Goal: Information Seeking & Learning: Learn about a topic

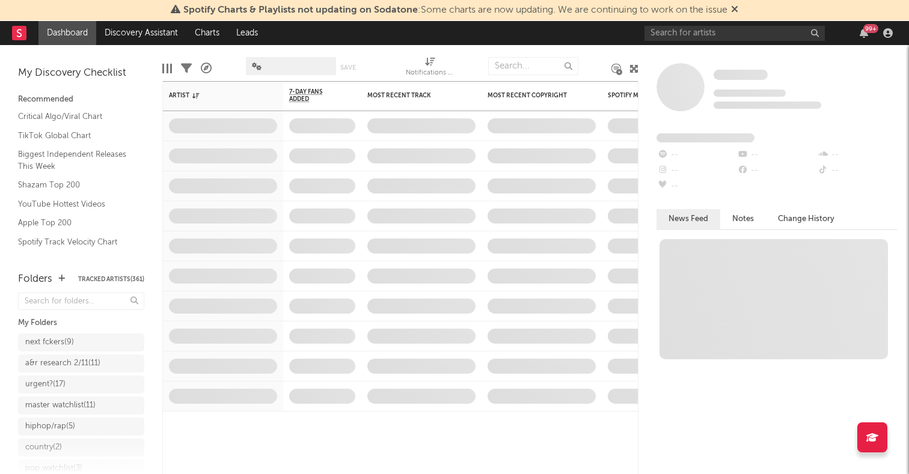
click at [130, 16] on div "Spotify Charts & Playlists not updating on Sodatone : Some charts are now updat…" at bounding box center [454, 10] width 909 height 21
click at [130, 32] on link "Discovery Assistant" at bounding box center [141, 33] width 90 height 24
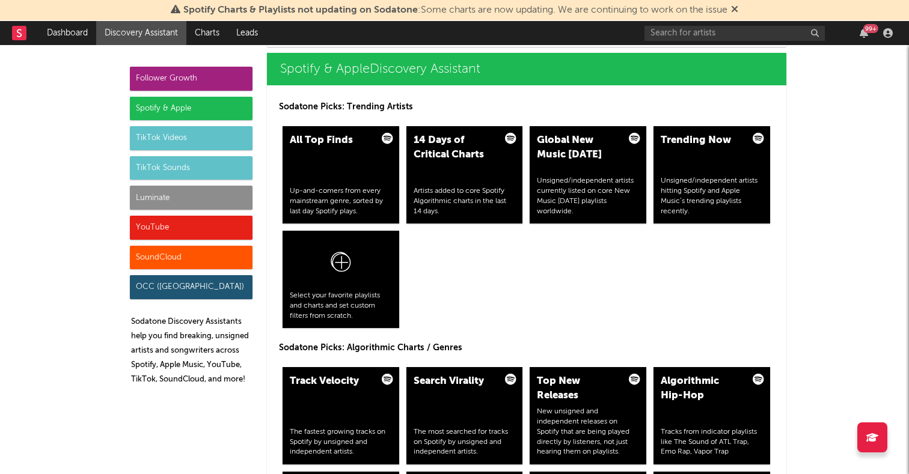
scroll to position [1219, 0]
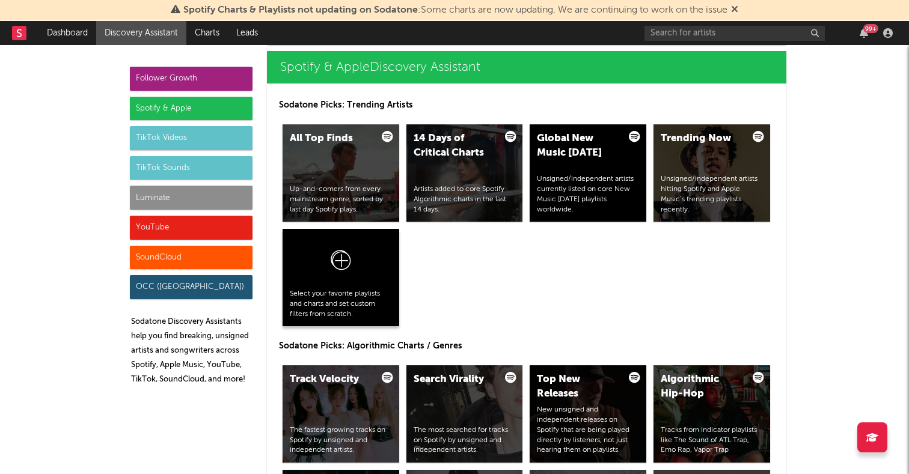
click at [347, 265] on icon at bounding box center [340, 263] width 23 height 28
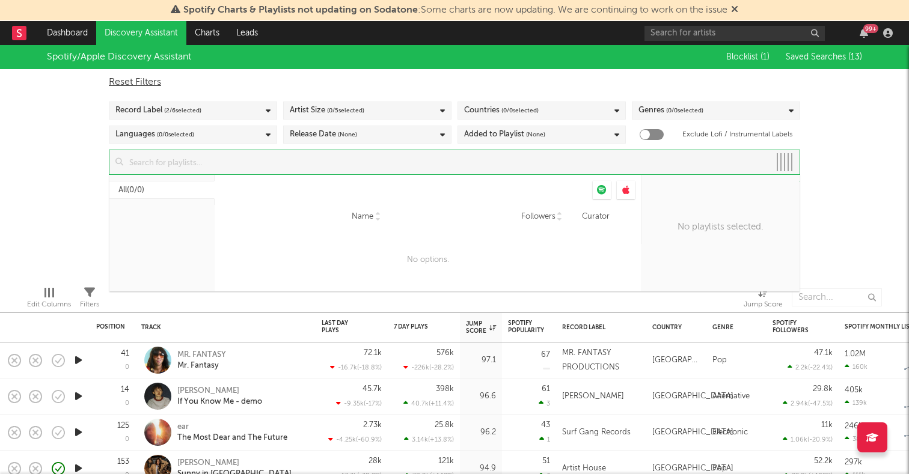
click at [322, 170] on input at bounding box center [446, 162] width 646 height 24
type input "pulse"
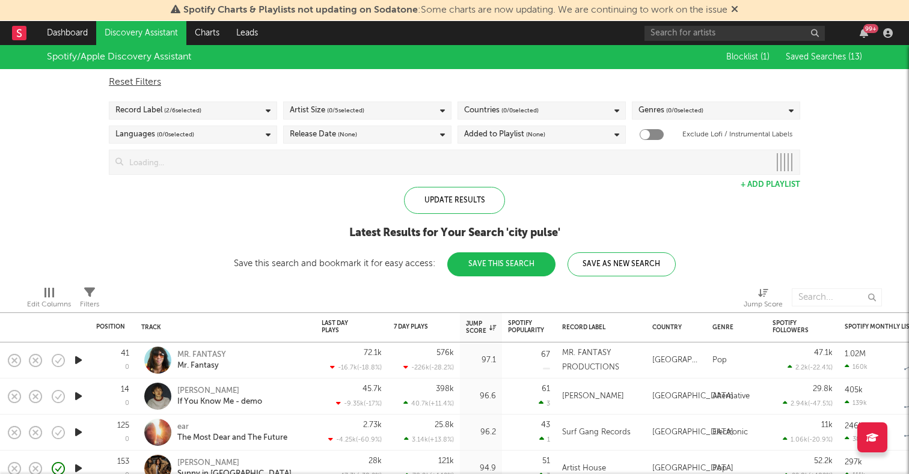
click at [850, 170] on div "Spotify/Apple Discovery Assistant Blocklist ( 1 ) Saved Searches ( 13 ) Reset F…" at bounding box center [454, 160] width 909 height 231
click at [281, 173] on input at bounding box center [461, 162] width 676 height 24
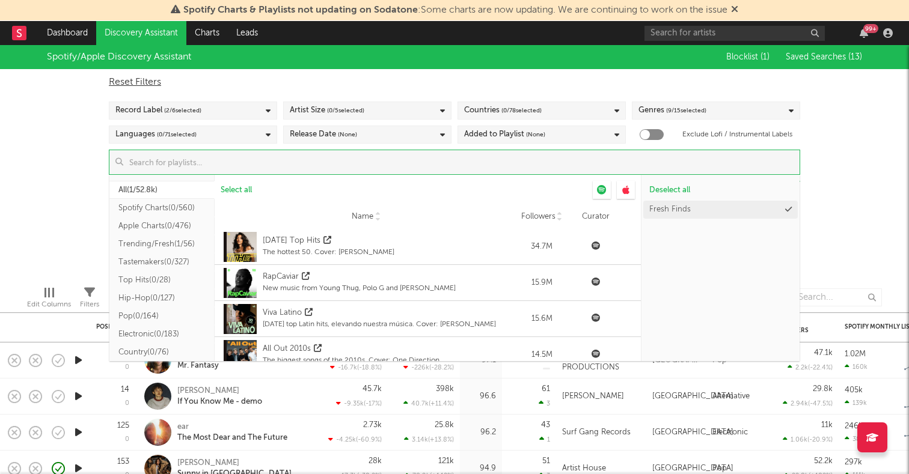
type input "o"
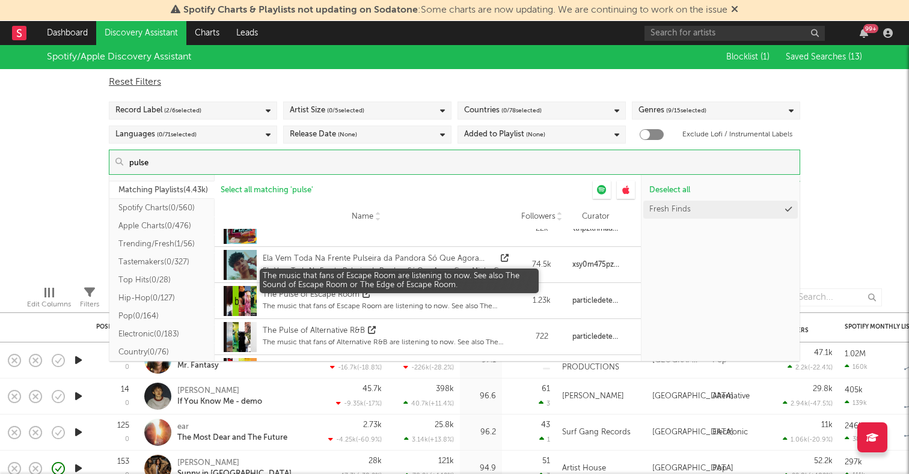
scroll to position [167, 0]
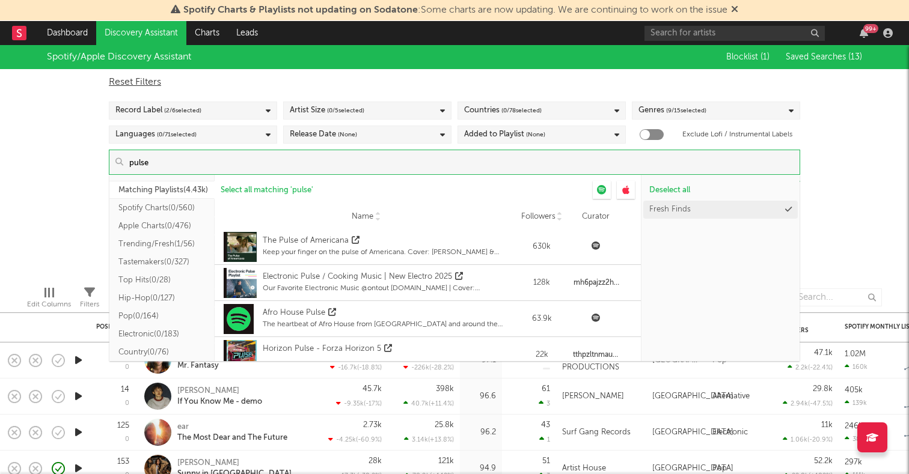
type input "pulse"
click at [166, 215] on button "Spotify Charts ( 0/560 )" at bounding box center [161, 208] width 105 height 18
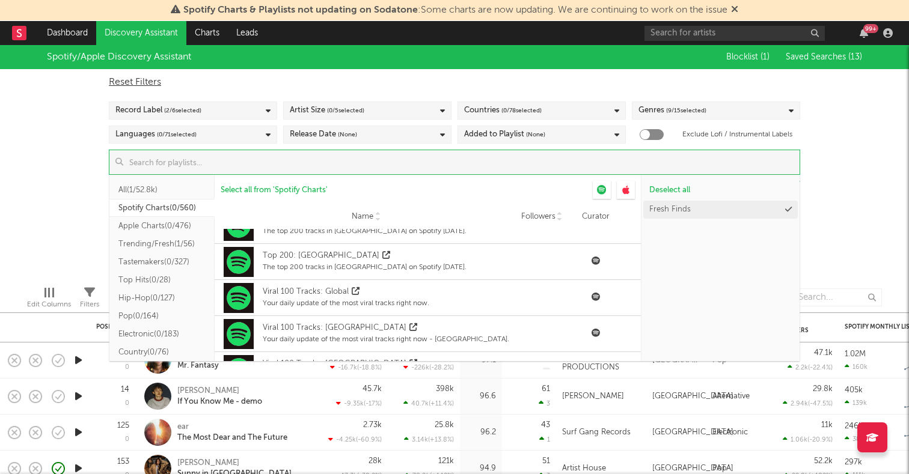
scroll to position [2532, 0]
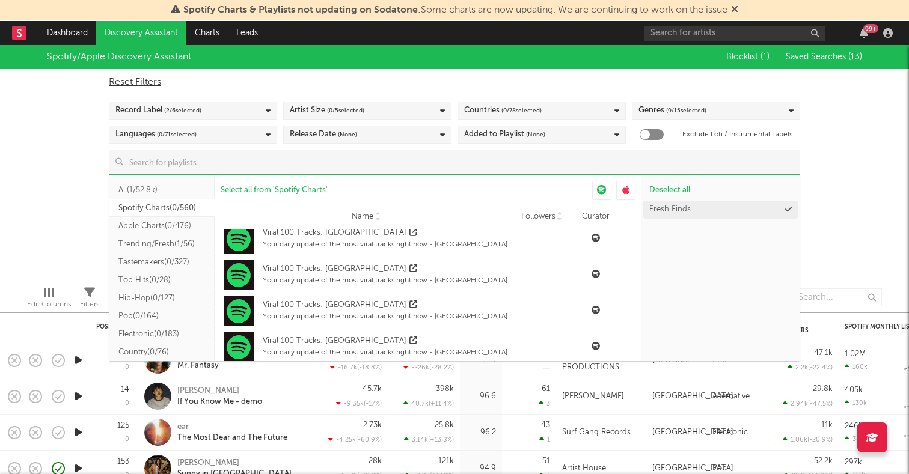
click at [337, 160] on input at bounding box center [461, 162] width 676 height 24
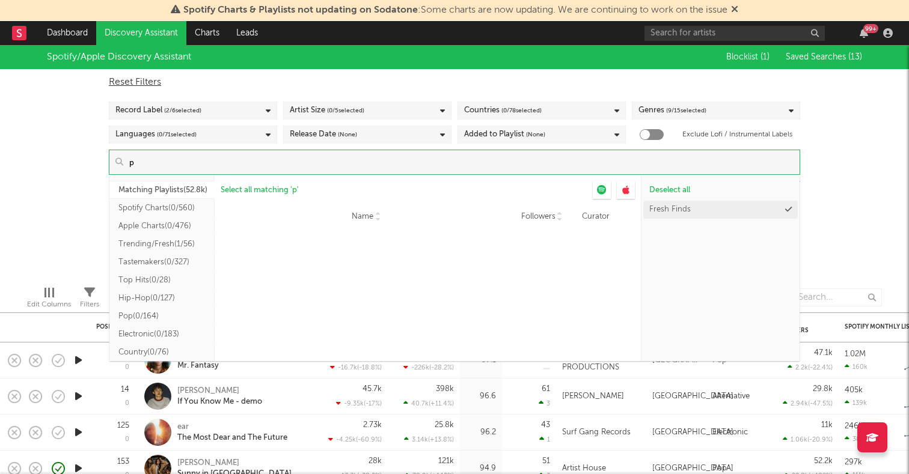
scroll to position [0, 0]
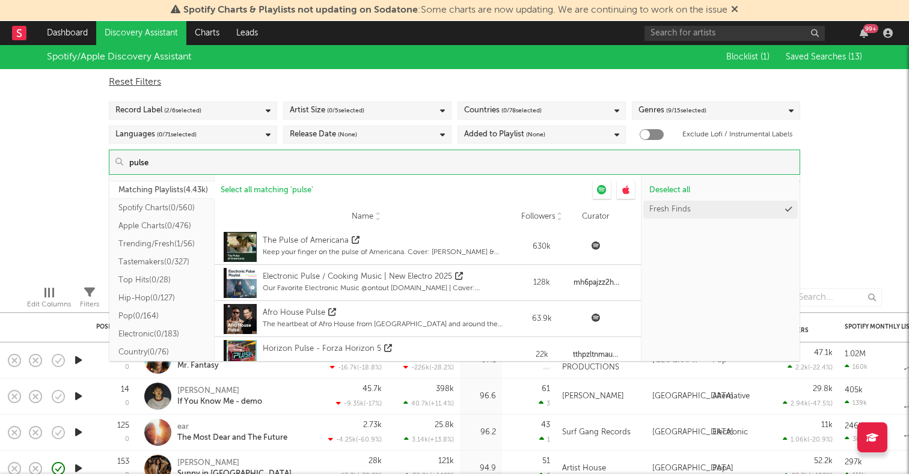
type input "pulse"
click at [153, 207] on button "Spotify Charts ( 0/560 )" at bounding box center [161, 208] width 105 height 18
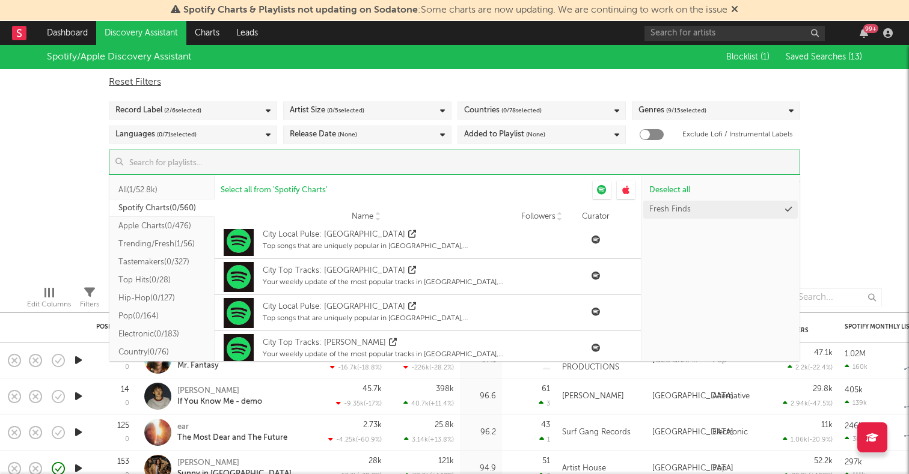
scroll to position [4870, 0]
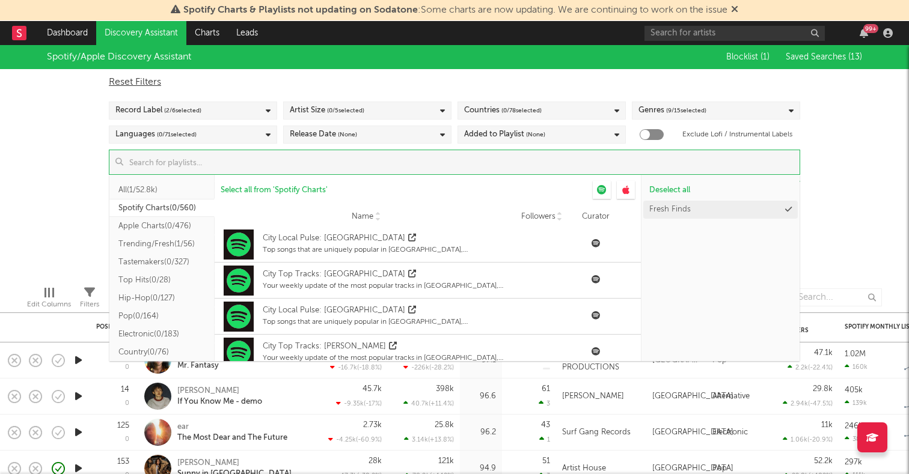
click at [302, 163] on input at bounding box center [461, 162] width 676 height 24
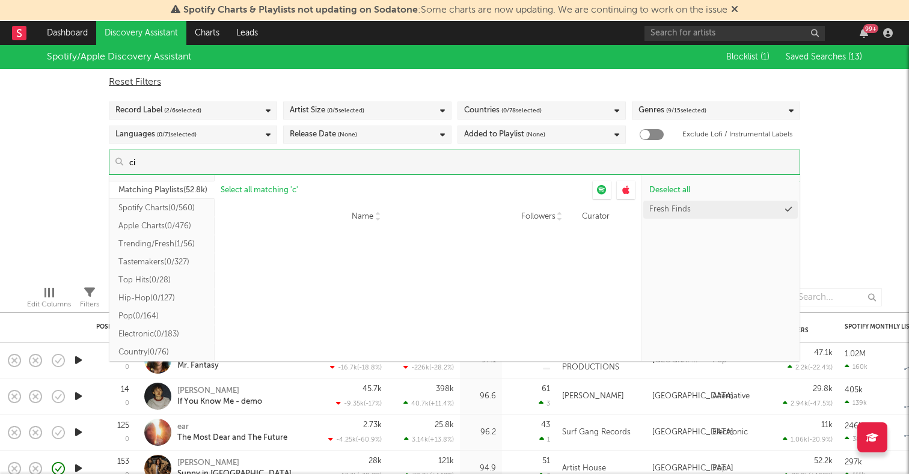
scroll to position [0, 0]
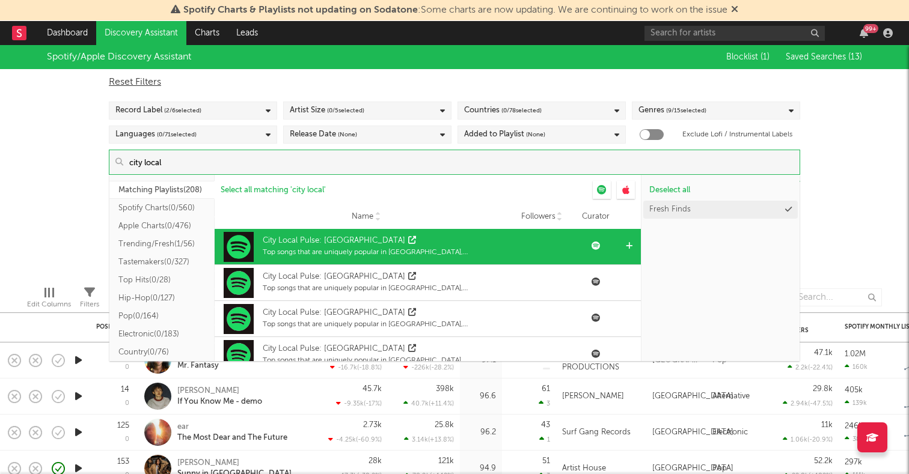
type input "city local"
click at [630, 243] on icon at bounding box center [629, 246] width 7 height 8
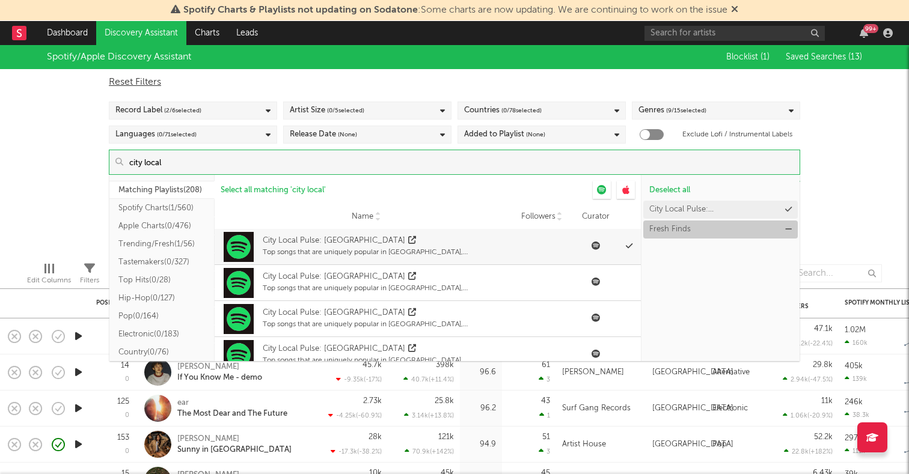
click at [786, 227] on icon at bounding box center [788, 229] width 7 height 8
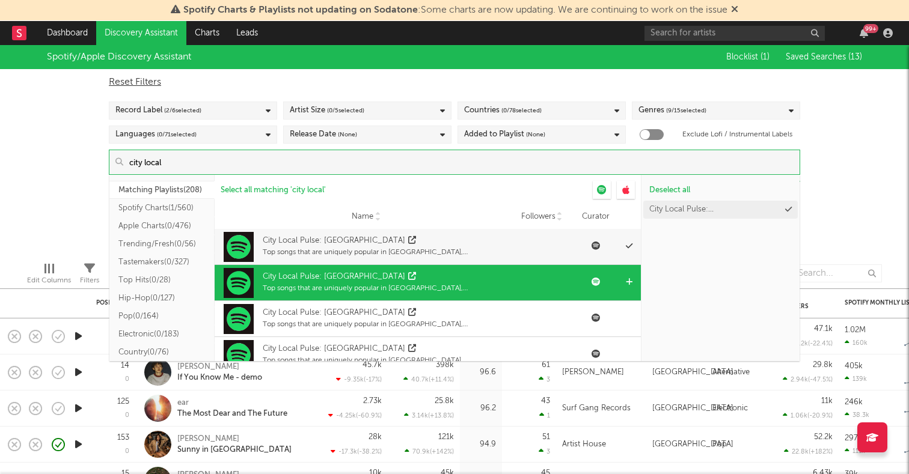
click at [628, 279] on icon at bounding box center [629, 282] width 7 height 8
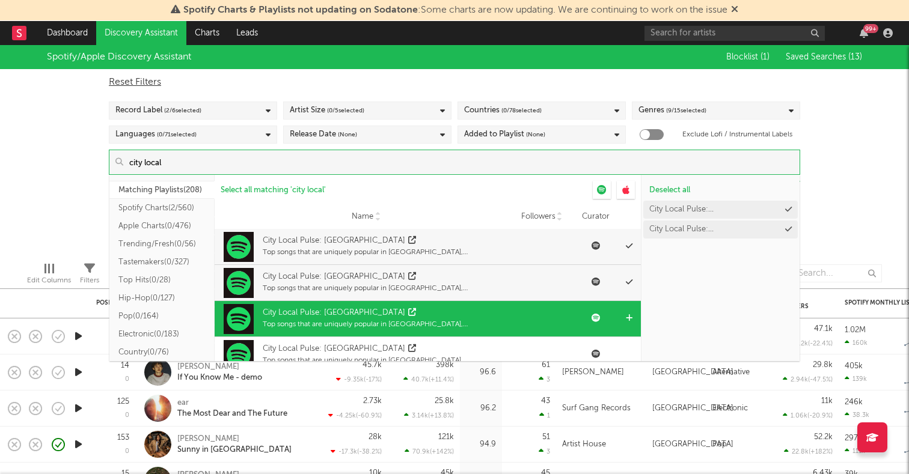
click at [628, 315] on icon at bounding box center [629, 318] width 7 height 8
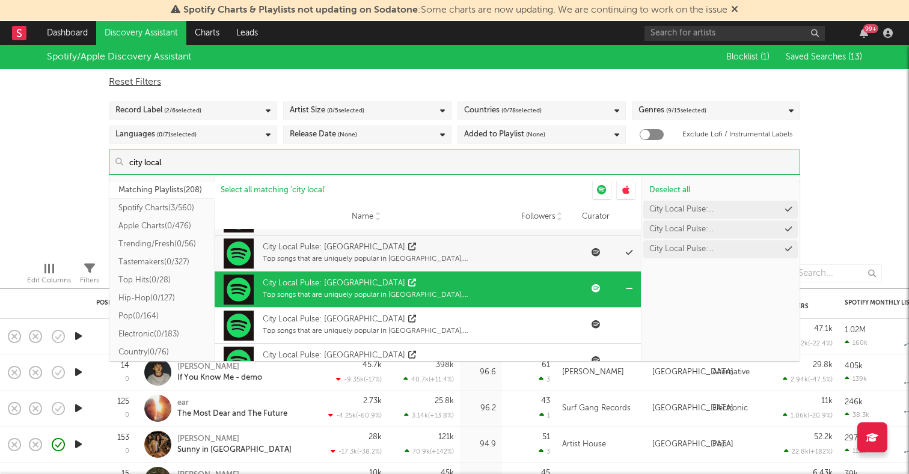
scroll to position [45, 0]
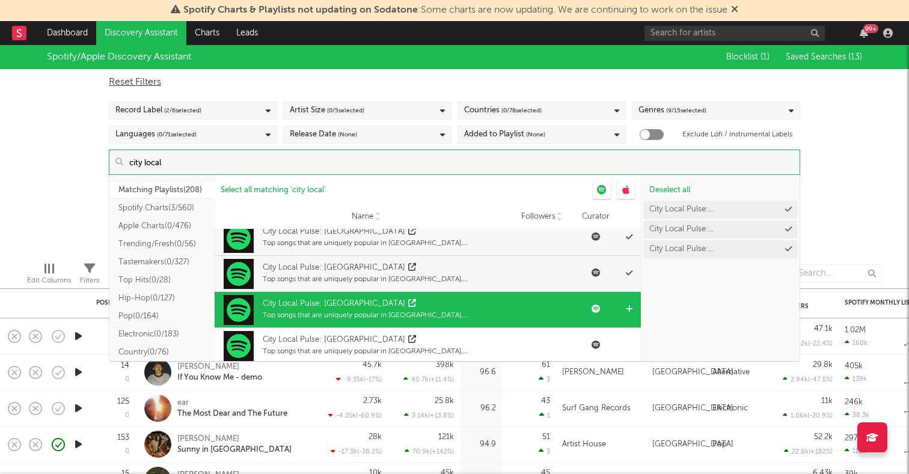
click at [624, 306] on div at bounding box center [632, 309] width 18 height 35
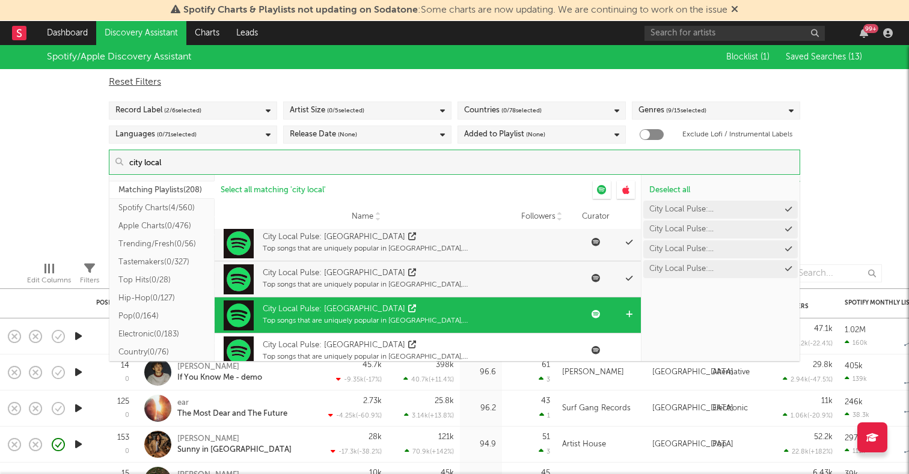
click at [629, 311] on icon at bounding box center [629, 315] width 7 height 8
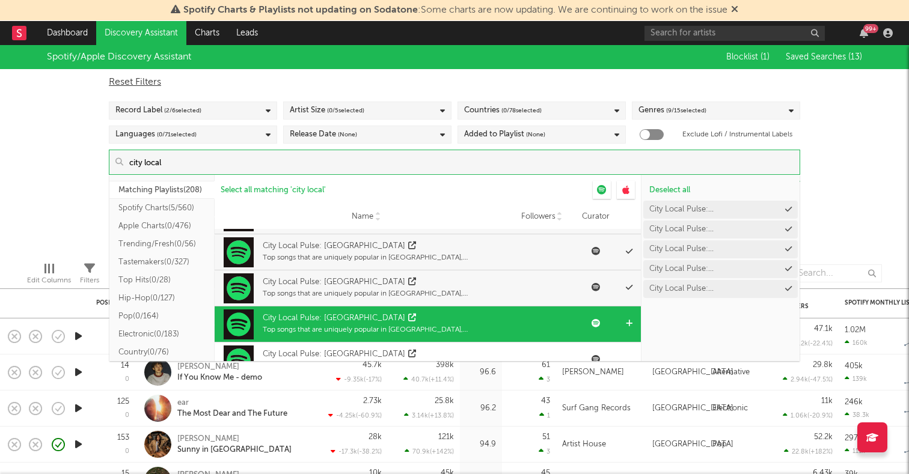
click at [628, 322] on icon at bounding box center [629, 324] width 7 height 8
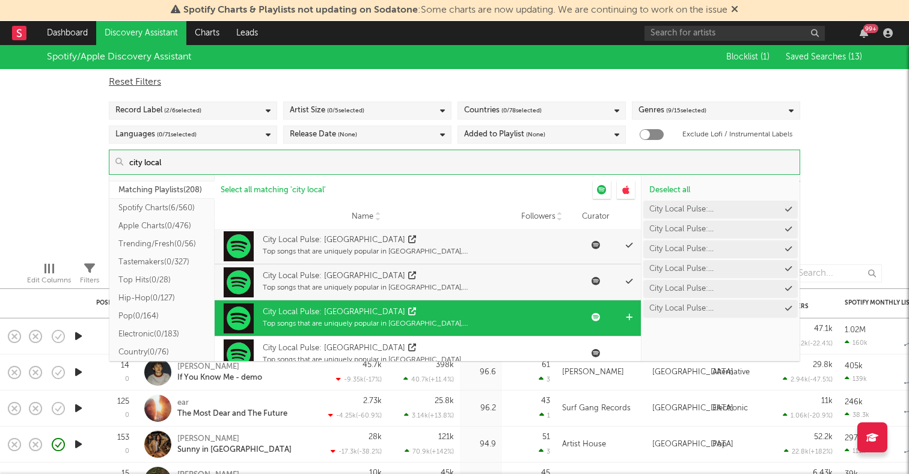
click at [629, 315] on icon at bounding box center [629, 318] width 7 height 8
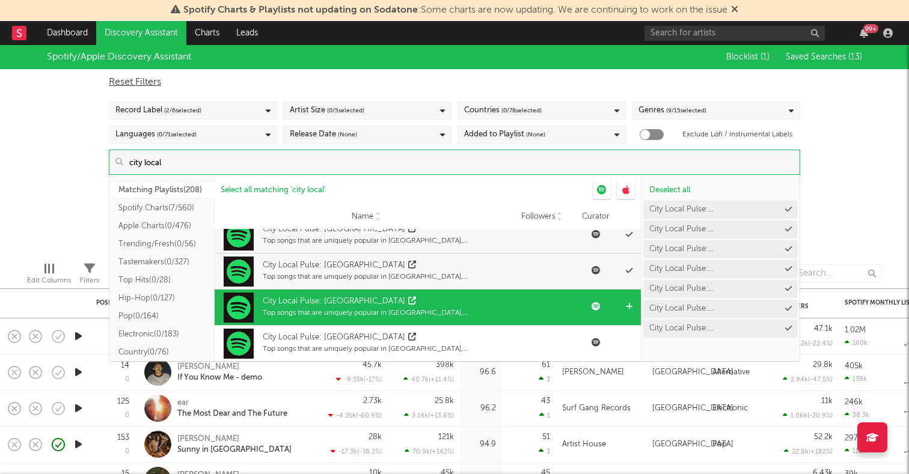
click at [631, 305] on icon at bounding box center [629, 307] width 7 height 8
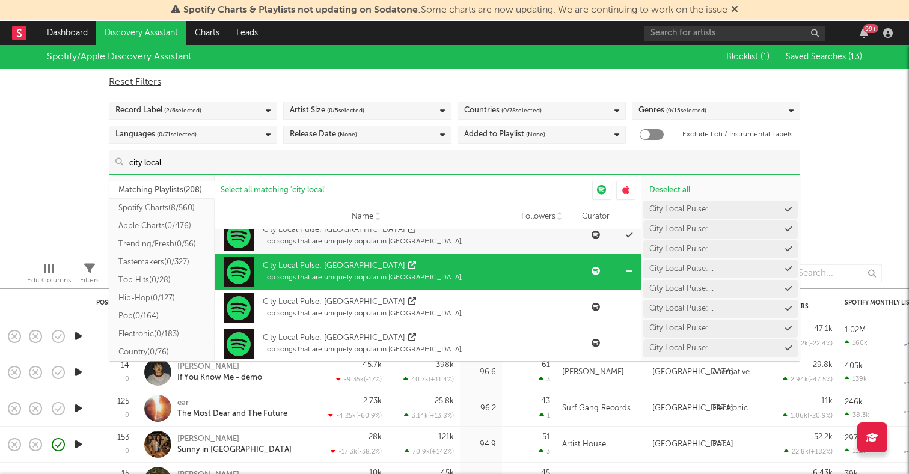
click at [0, 0] on icon at bounding box center [0, 0] width 0 height 0
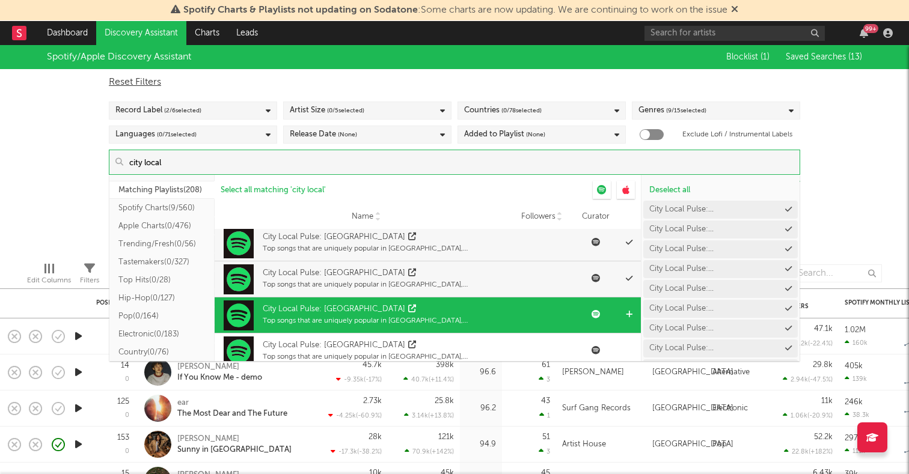
click at [627, 312] on icon at bounding box center [629, 315] width 7 height 8
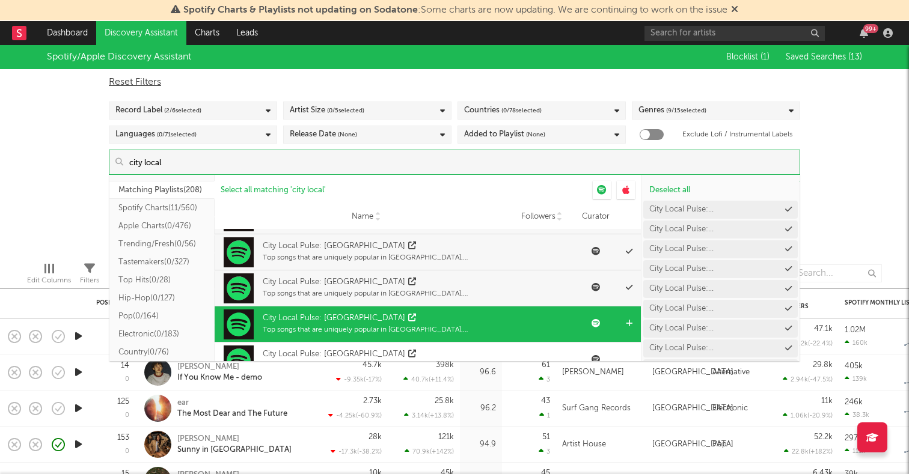
click at [630, 324] on icon at bounding box center [629, 324] width 7 height 8
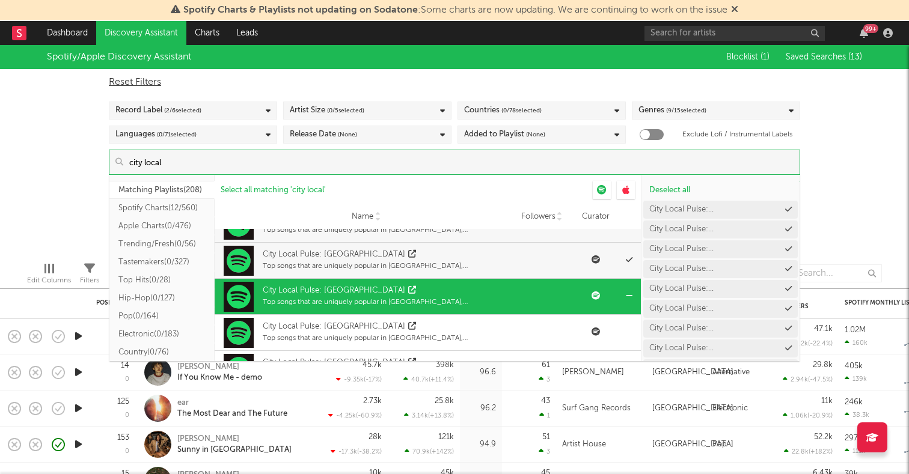
scroll to position [364, 0]
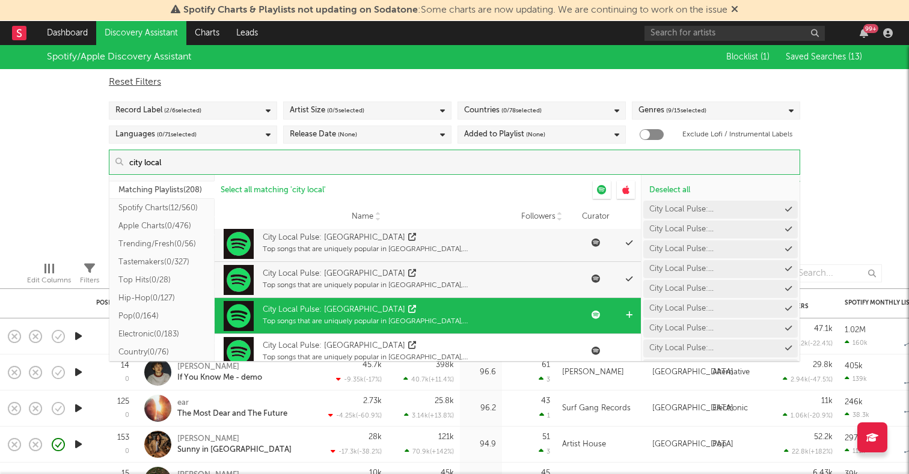
click at [630, 314] on icon at bounding box center [629, 315] width 7 height 8
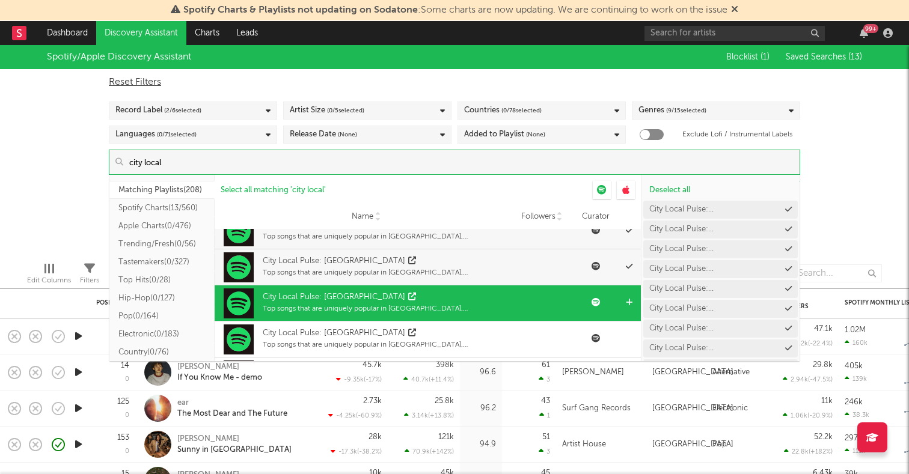
click at [629, 299] on icon at bounding box center [629, 303] width 7 height 8
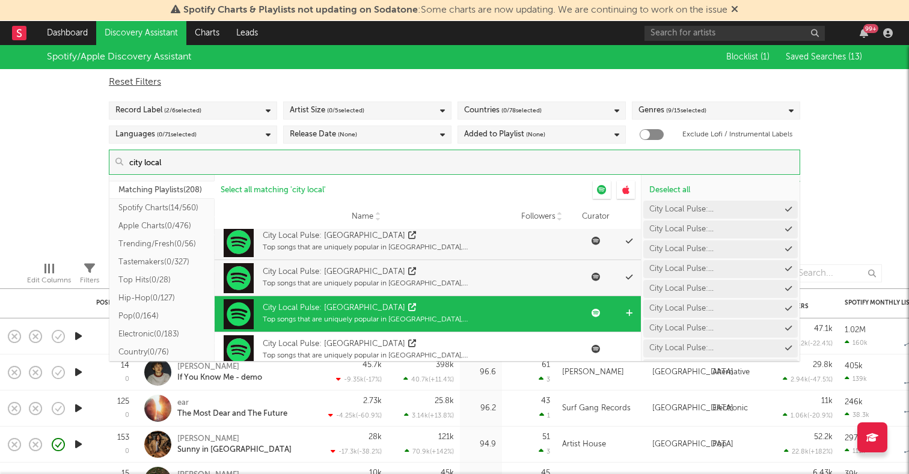
click at [629, 310] on icon at bounding box center [629, 313] width 7 height 8
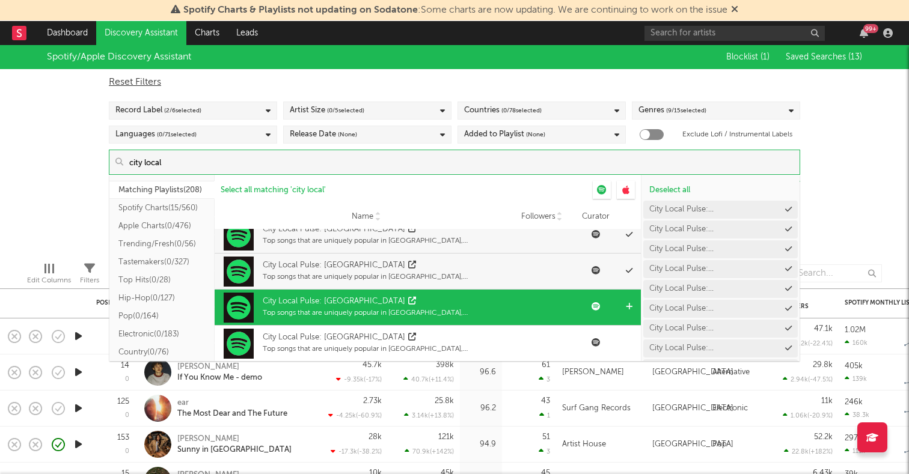
click at [629, 305] on icon at bounding box center [629, 307] width 7 height 8
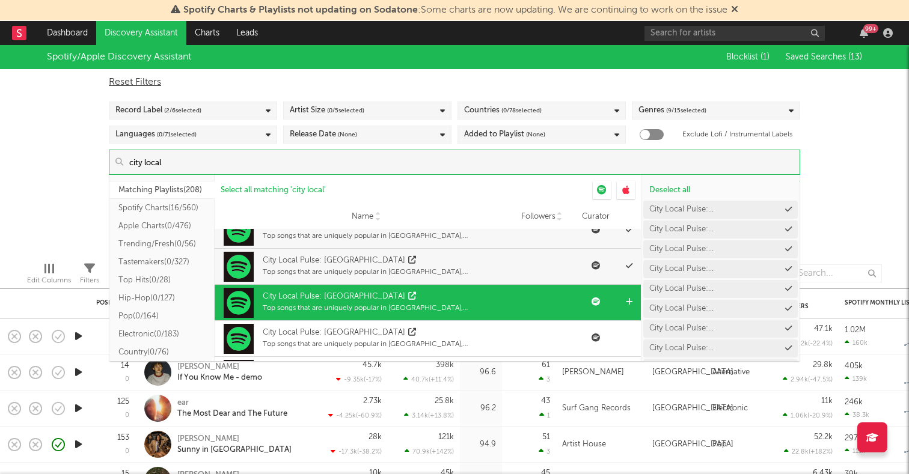
click at [630, 302] on icon at bounding box center [629, 302] width 7 height 8
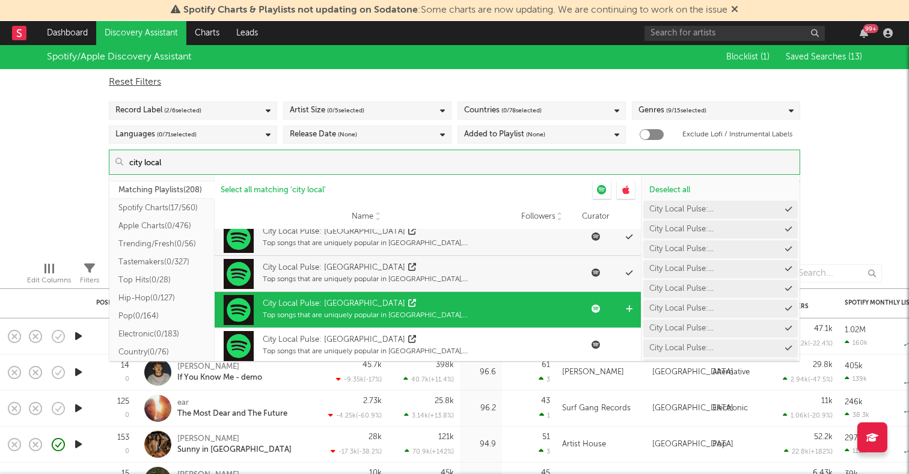
click at [630, 306] on icon at bounding box center [629, 309] width 7 height 8
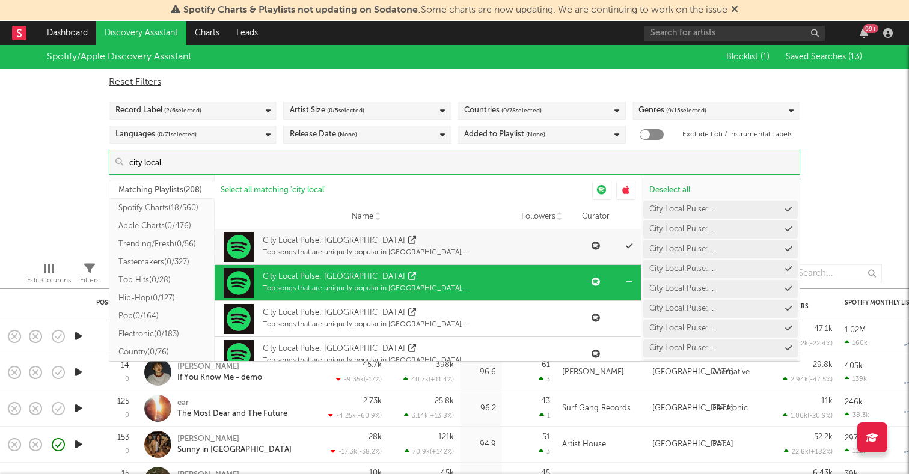
scroll to position [582, 0]
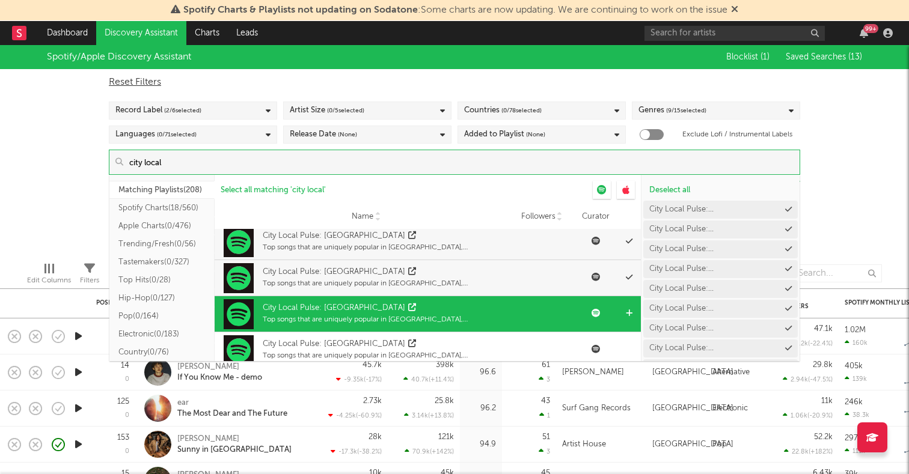
click at [629, 312] on icon at bounding box center [629, 313] width 7 height 8
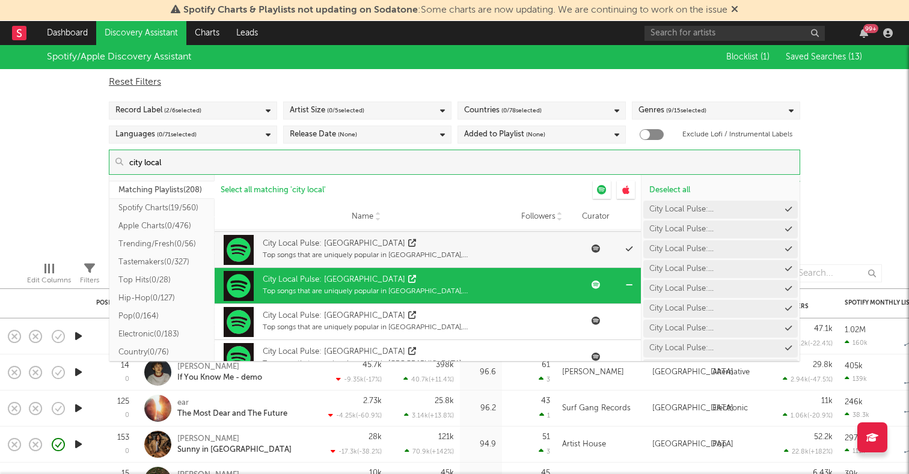
scroll to position [614, 0]
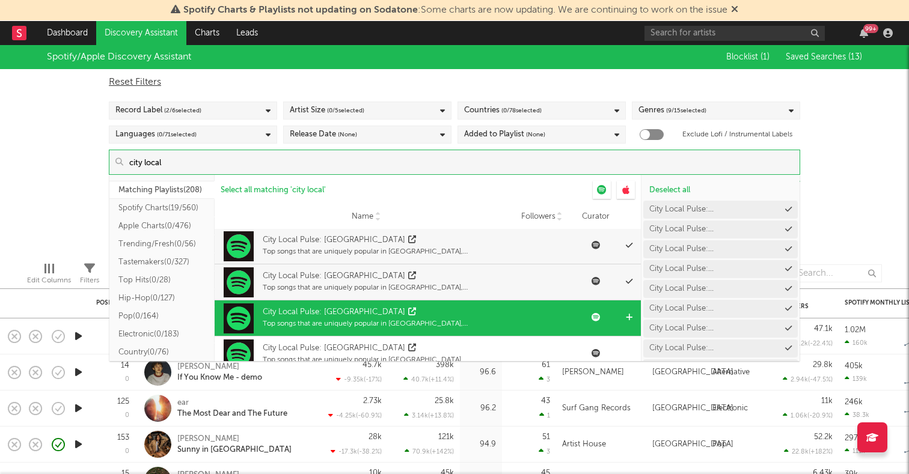
click at [629, 317] on icon at bounding box center [629, 318] width 7 height 8
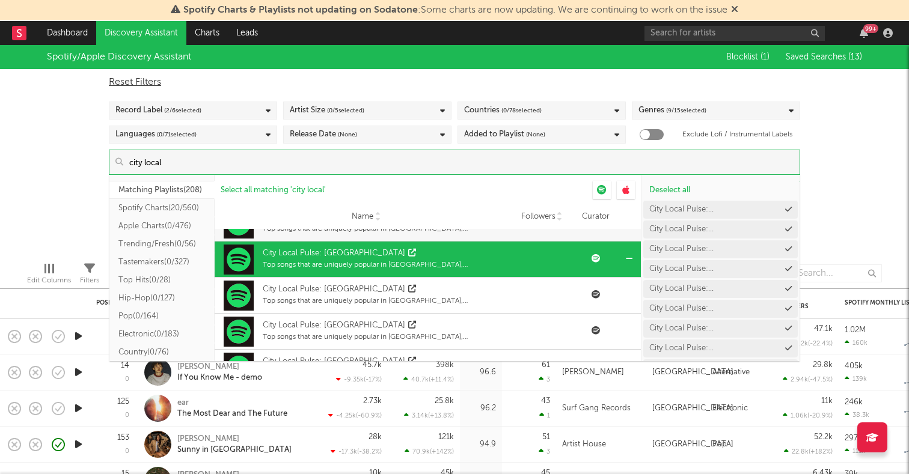
scroll to position [680, 0]
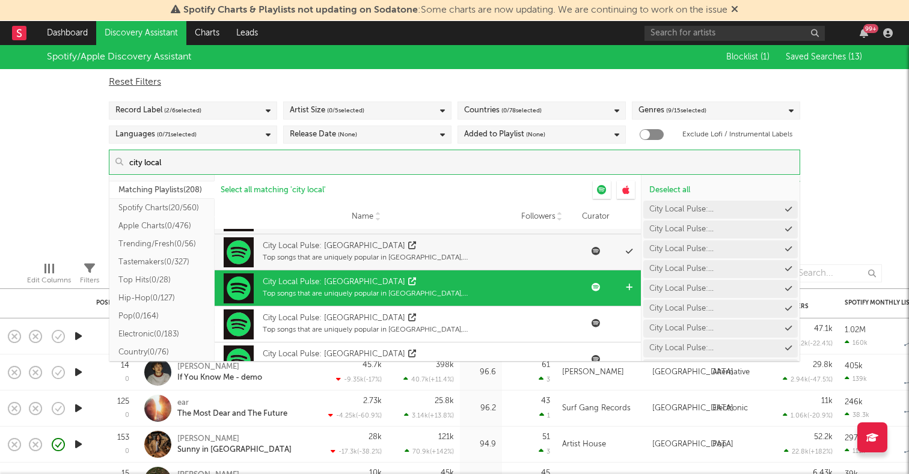
click at [628, 285] on icon at bounding box center [629, 288] width 7 height 8
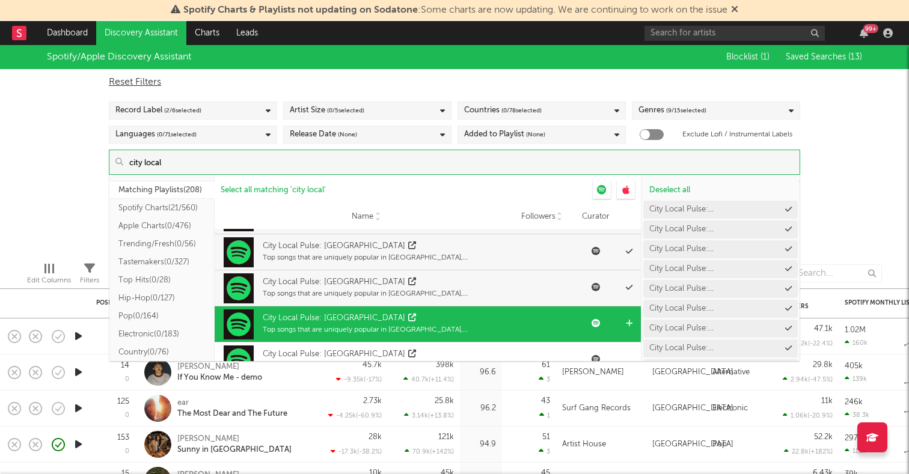
click at [627, 321] on icon at bounding box center [629, 324] width 7 height 8
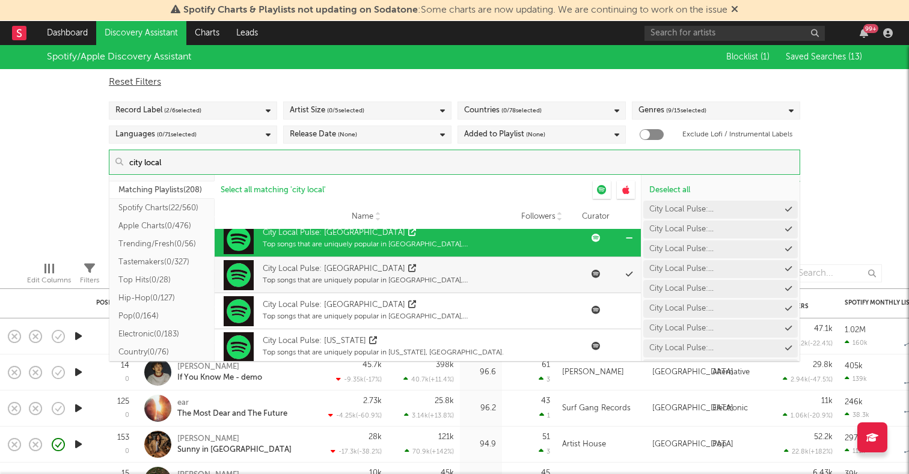
scroll to position [737, 0]
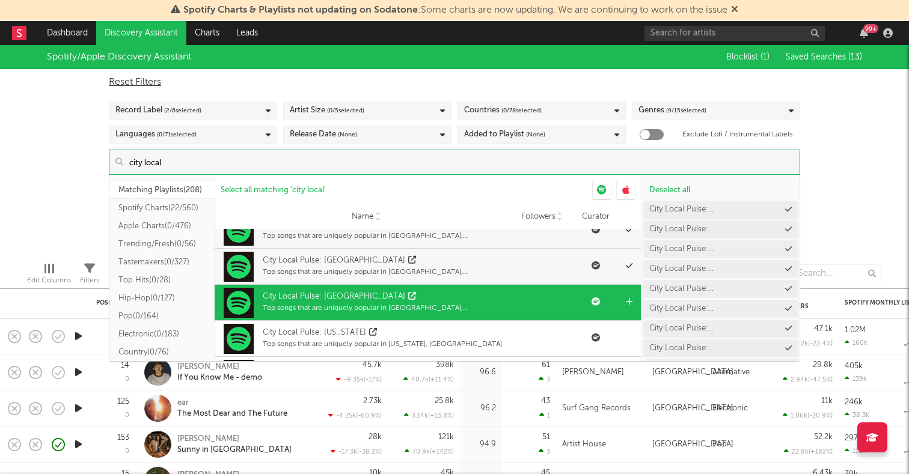
click at [628, 305] on icon at bounding box center [629, 302] width 7 height 8
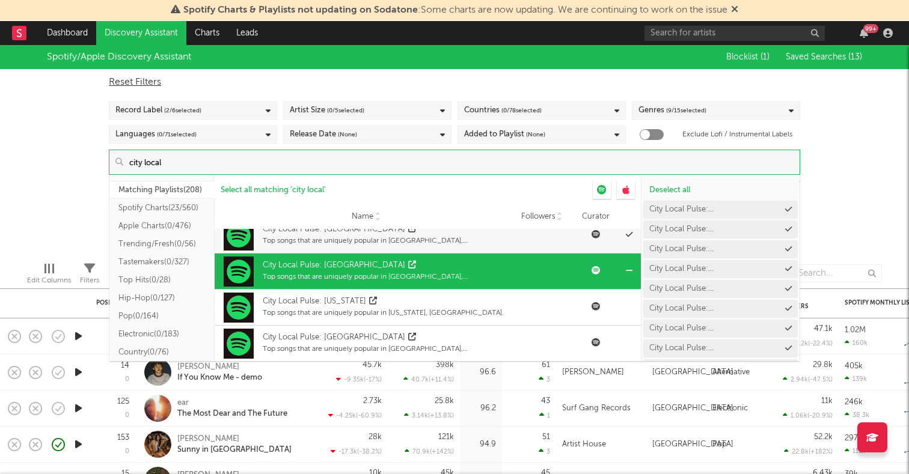
scroll to position [779, 0]
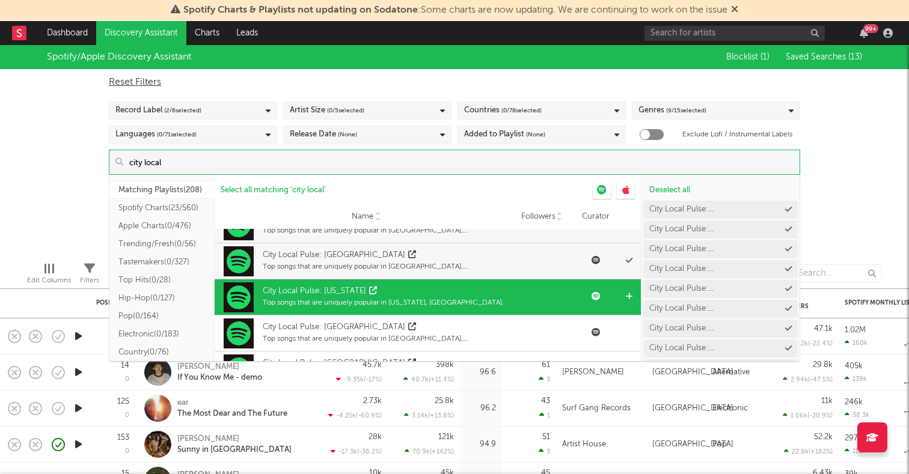
click at [629, 297] on icon at bounding box center [629, 297] width 7 height 8
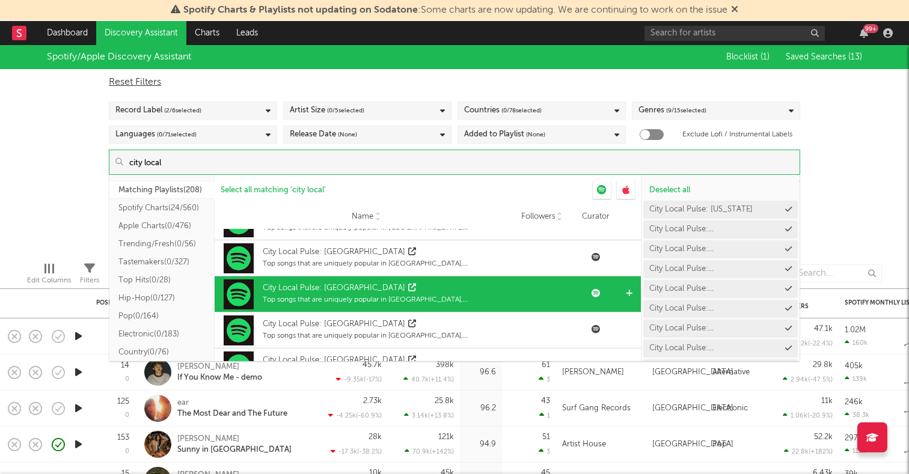
click at [628, 292] on icon at bounding box center [629, 294] width 7 height 8
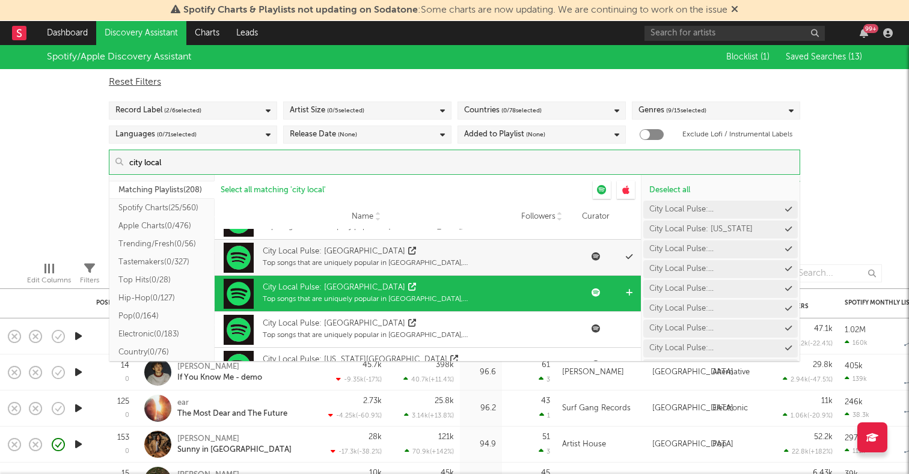
click at [630, 292] on icon at bounding box center [629, 293] width 7 height 8
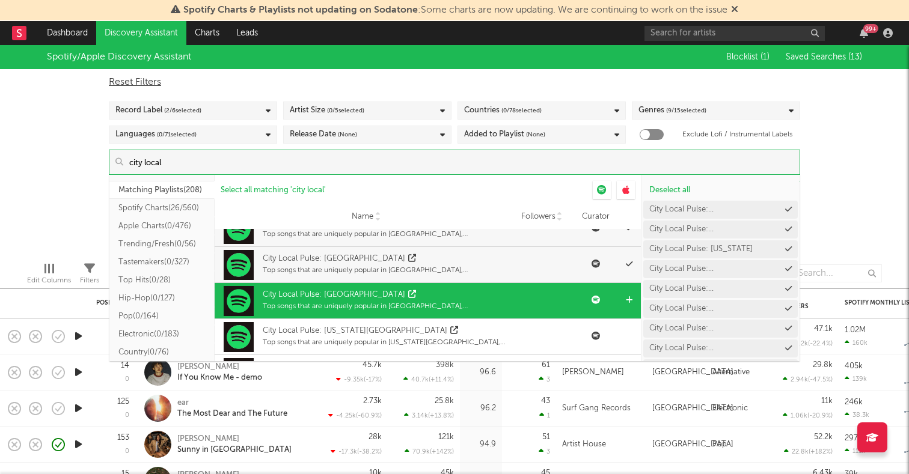
click at [626, 297] on icon at bounding box center [629, 300] width 7 height 8
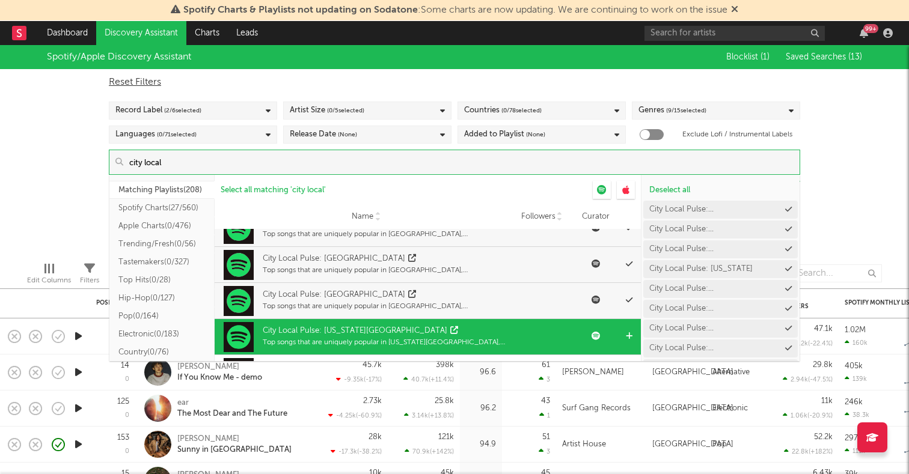
scroll to position [5904, 0]
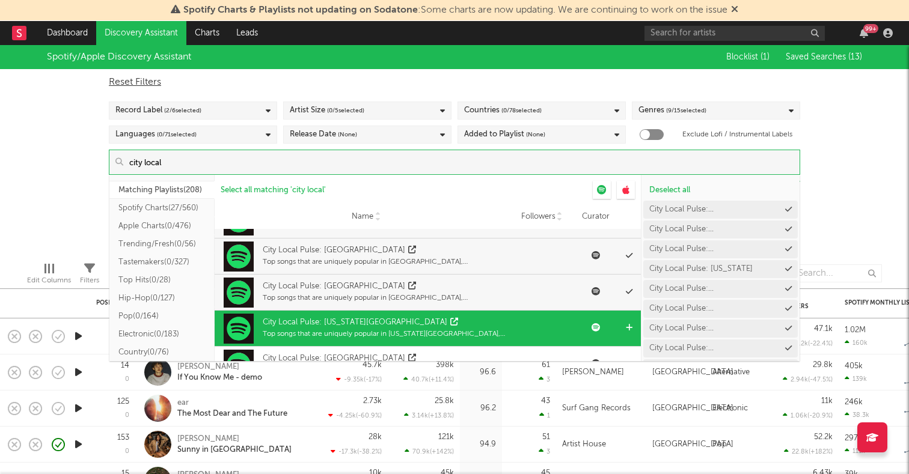
click at [627, 326] on icon at bounding box center [629, 328] width 7 height 8
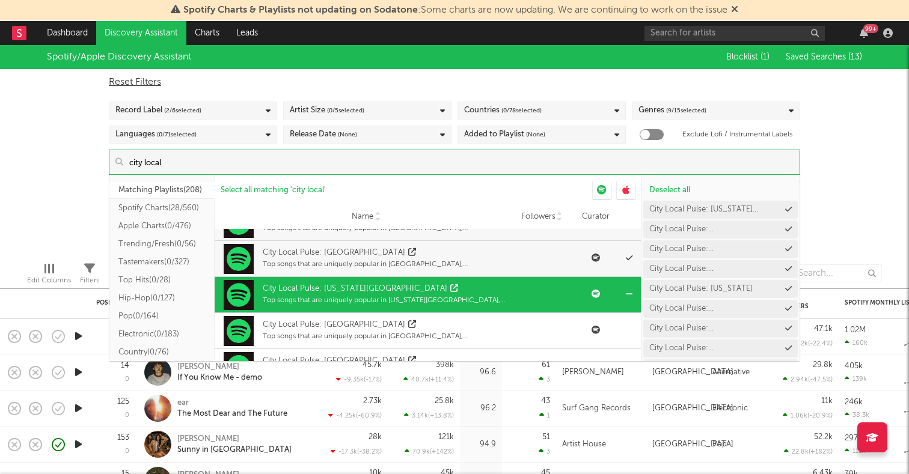
scroll to position [5948, 0]
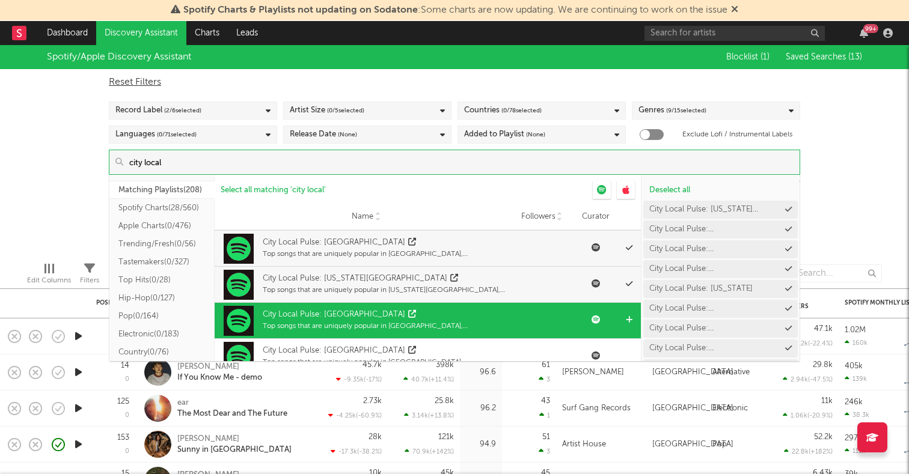
click at [627, 318] on icon at bounding box center [629, 320] width 7 height 8
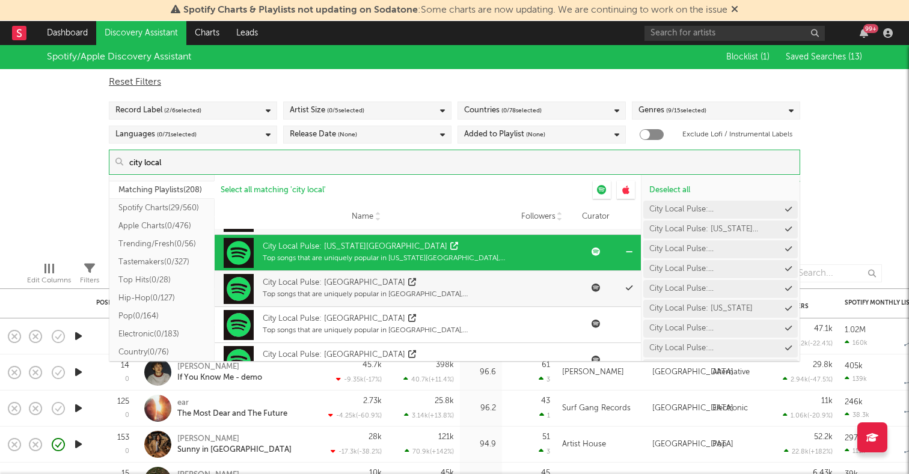
scroll to position [5985, 0]
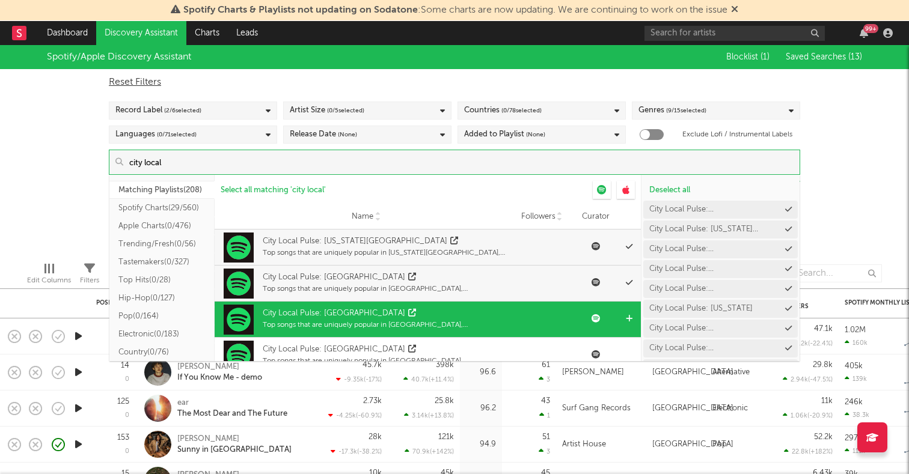
click at [627, 319] on icon at bounding box center [629, 319] width 7 height 8
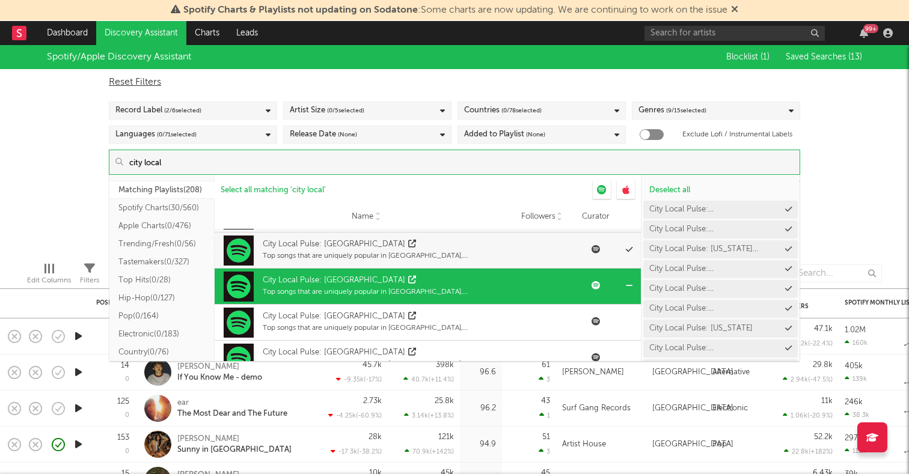
scroll to position [6037, 0]
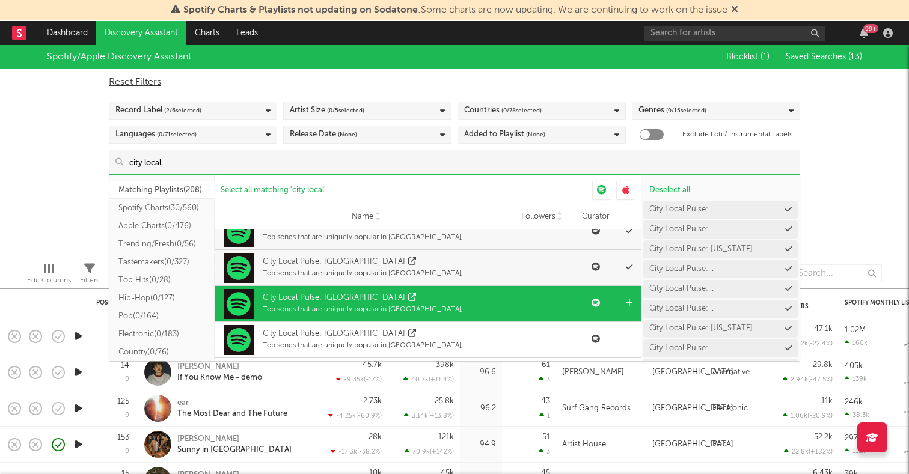
click at [626, 302] on icon at bounding box center [629, 303] width 7 height 8
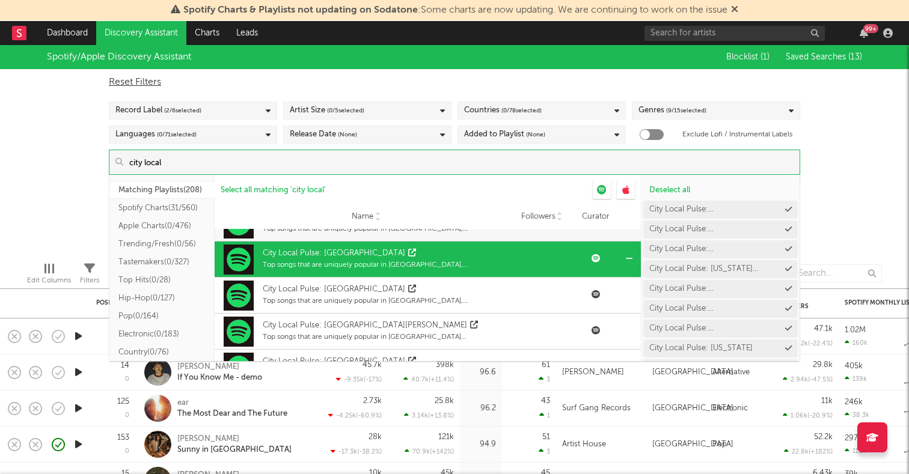
scroll to position [6085, 0]
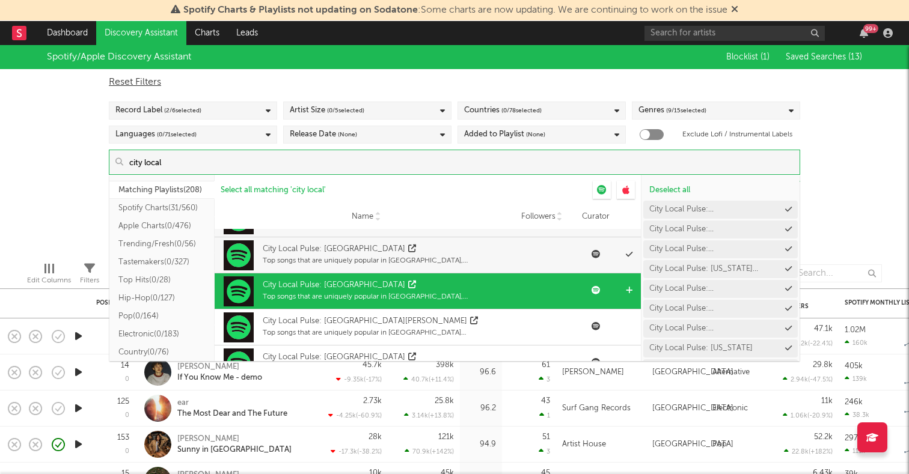
click at [629, 287] on icon at bounding box center [629, 291] width 7 height 8
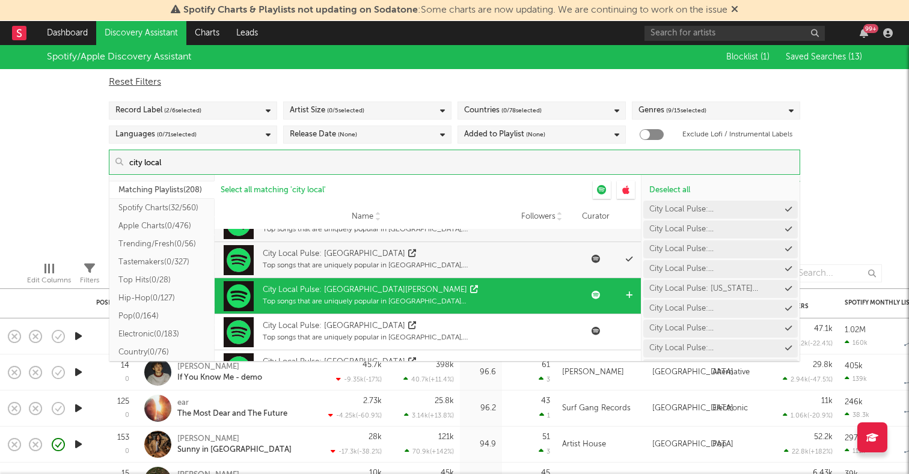
scroll to position [6124, 0]
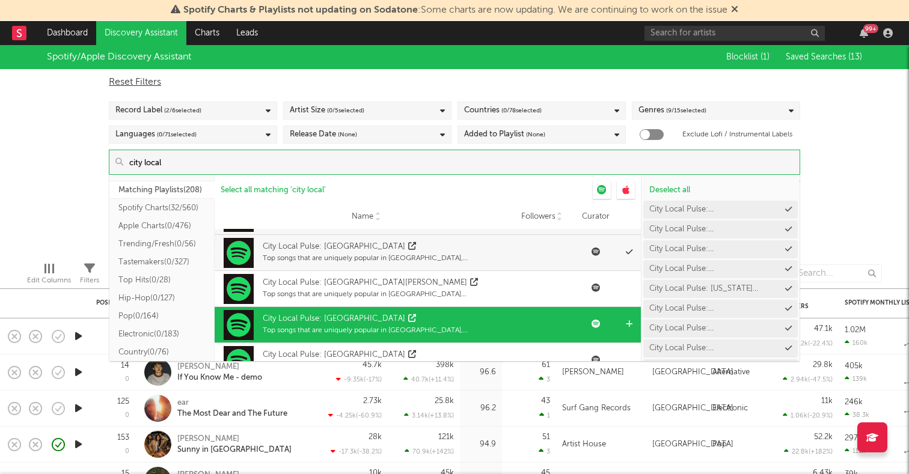
click at [626, 320] on icon at bounding box center [629, 324] width 7 height 8
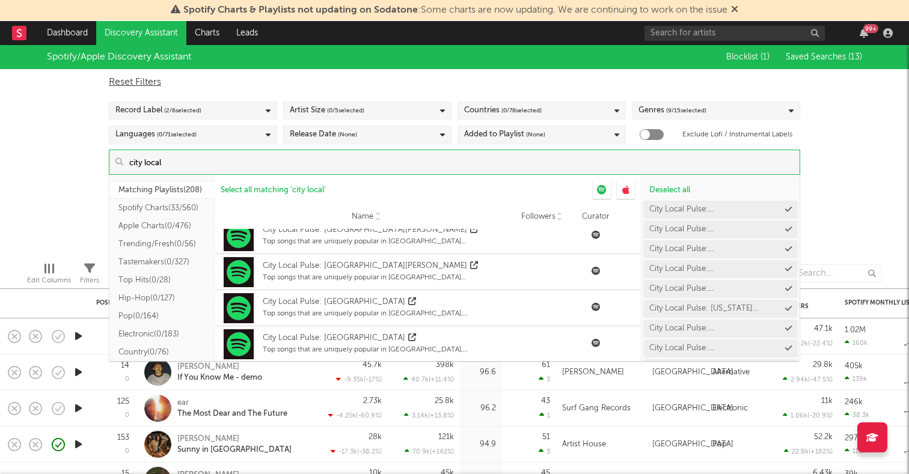
scroll to position [7368, 0]
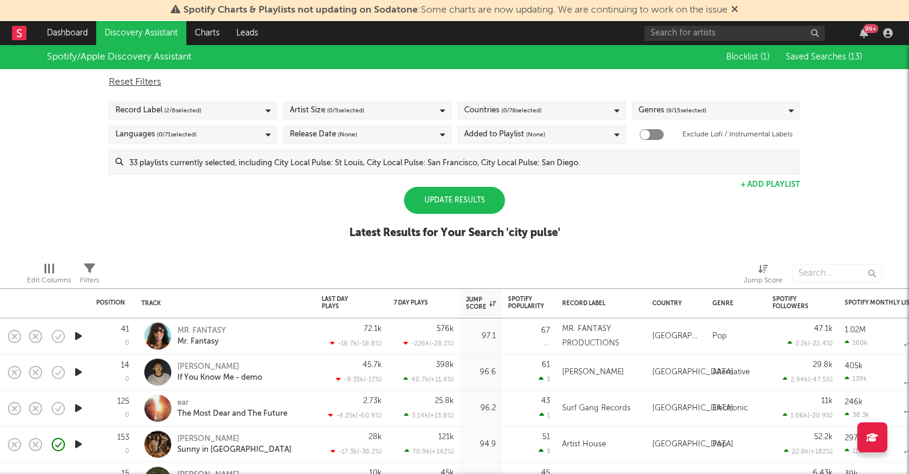
click at [870, 198] on div "Spotify/Apple Discovery Assistant Blocklist ( 1 ) Saved Searches ( 13 ) Reset F…" at bounding box center [454, 148] width 909 height 207
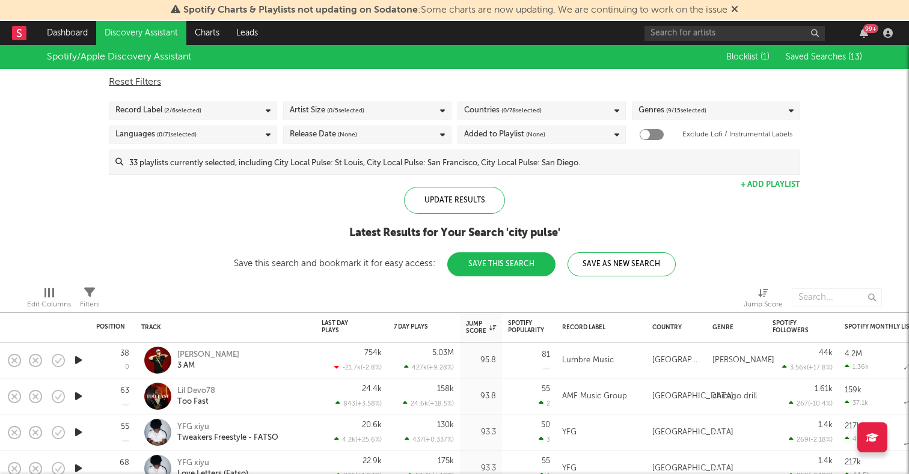
click at [532, 261] on button "Save This Search" at bounding box center [501, 264] width 108 height 24
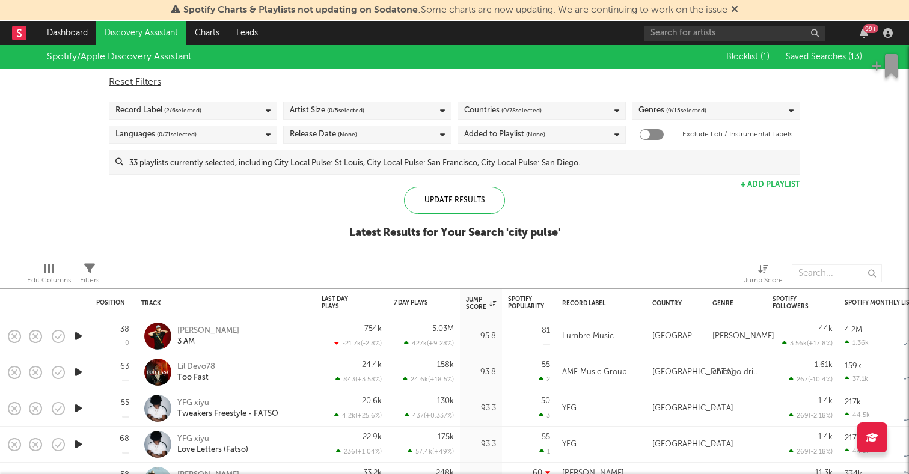
click at [519, 231] on div "Latest Results for Your Search ' city pulse '" at bounding box center [454, 233] width 211 height 14
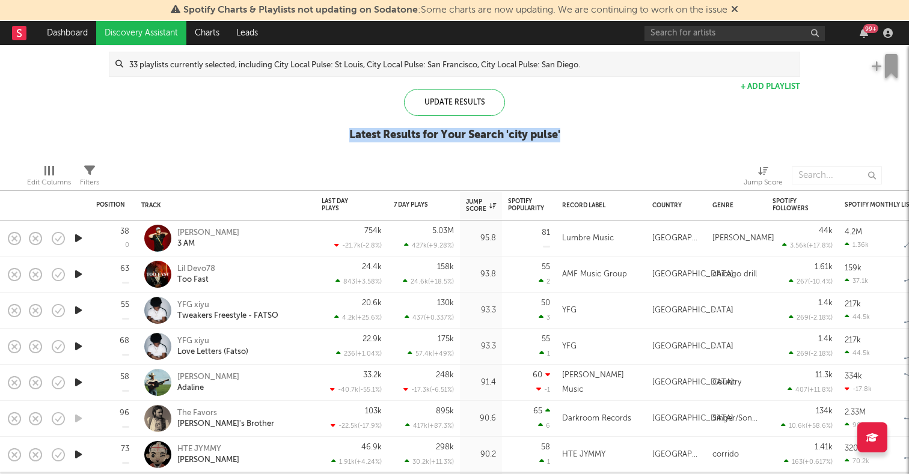
click at [78, 238] on icon "button" at bounding box center [78, 238] width 13 height 15
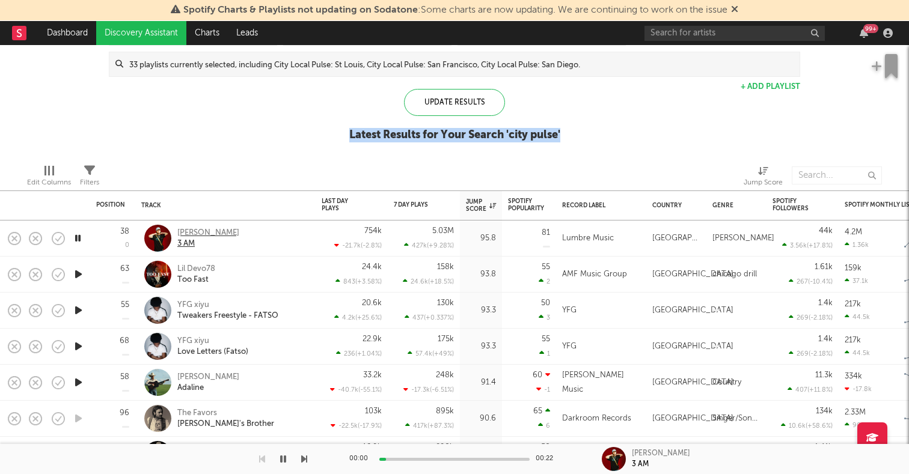
click at [200, 230] on div "Jimmy Guzman" at bounding box center [208, 233] width 62 height 11
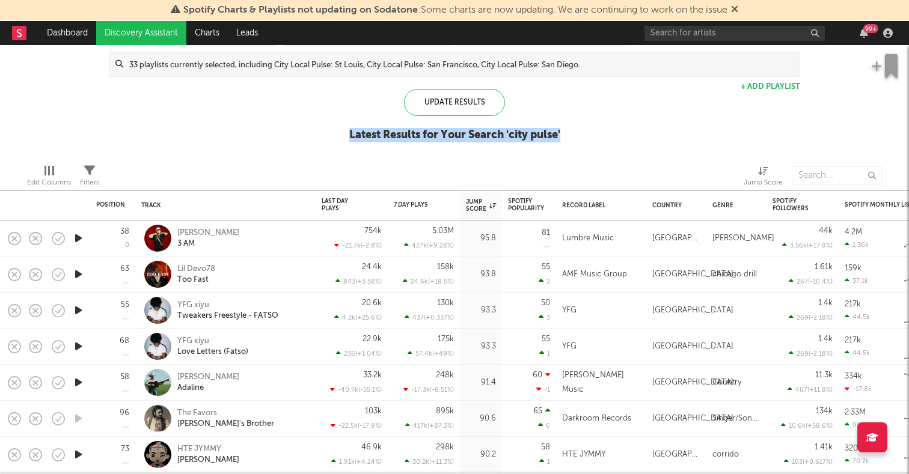
click at [79, 278] on icon "button" at bounding box center [78, 274] width 13 height 15
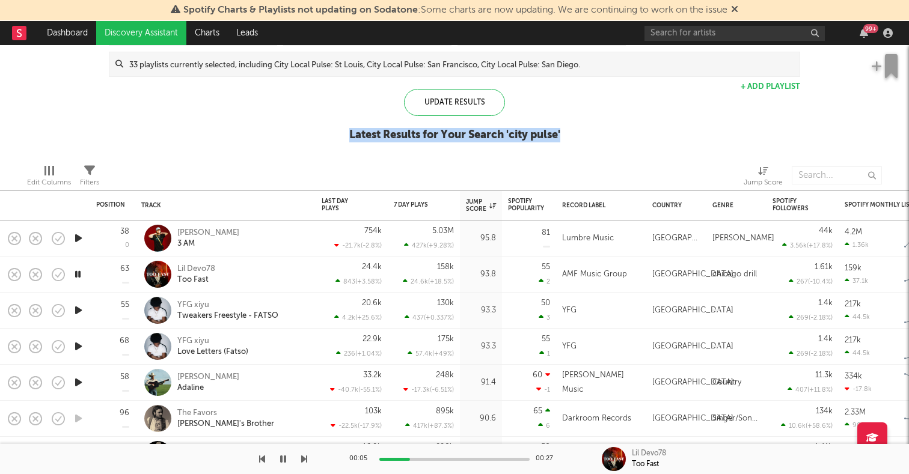
click at [80, 311] on icon "button" at bounding box center [78, 310] width 13 height 15
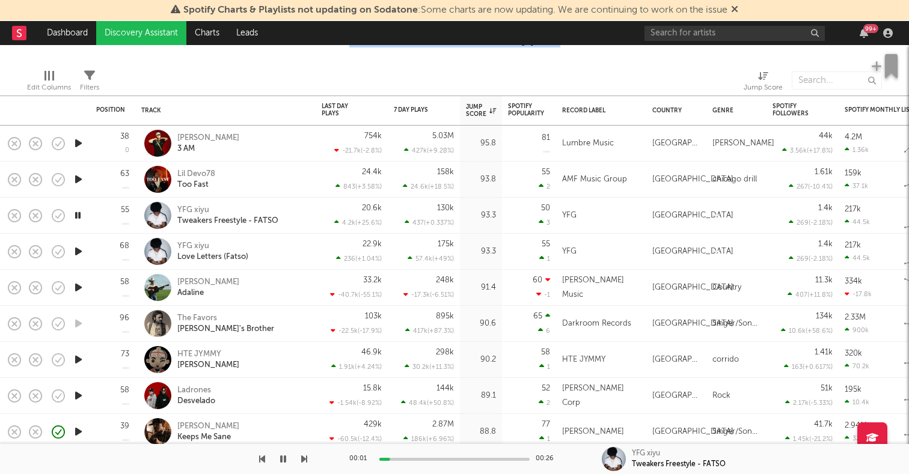
click at [78, 355] on icon "button" at bounding box center [78, 359] width 13 height 15
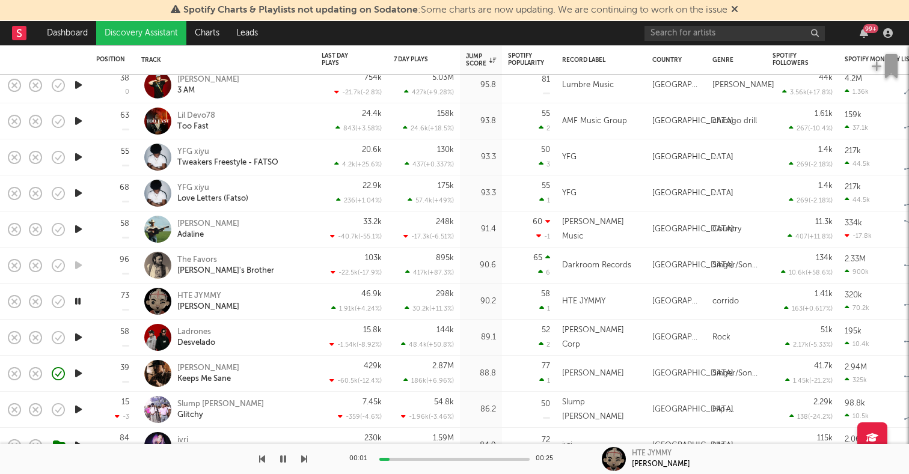
click at [82, 337] on icon "button" at bounding box center [78, 337] width 13 height 15
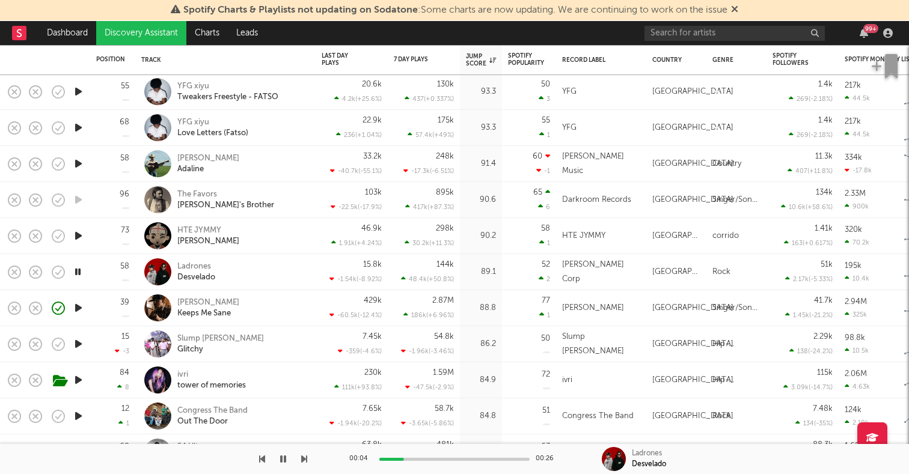
click at [81, 341] on icon "button" at bounding box center [78, 344] width 13 height 15
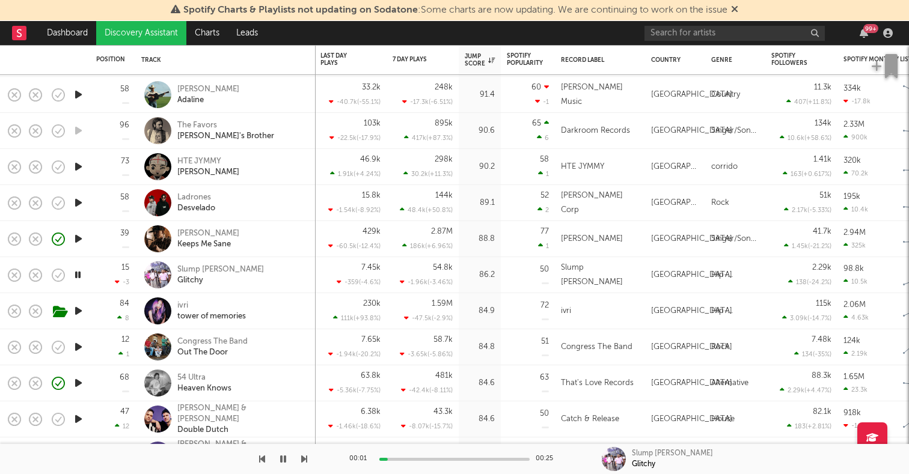
click at [81, 347] on icon "button" at bounding box center [78, 347] width 13 height 15
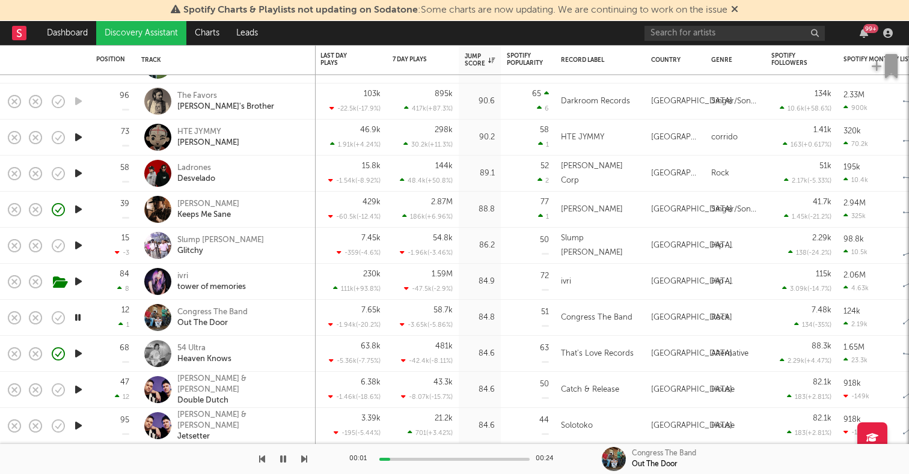
click at [81, 348] on icon "button" at bounding box center [78, 353] width 13 height 15
click at [78, 385] on icon "button" at bounding box center [78, 389] width 13 height 15
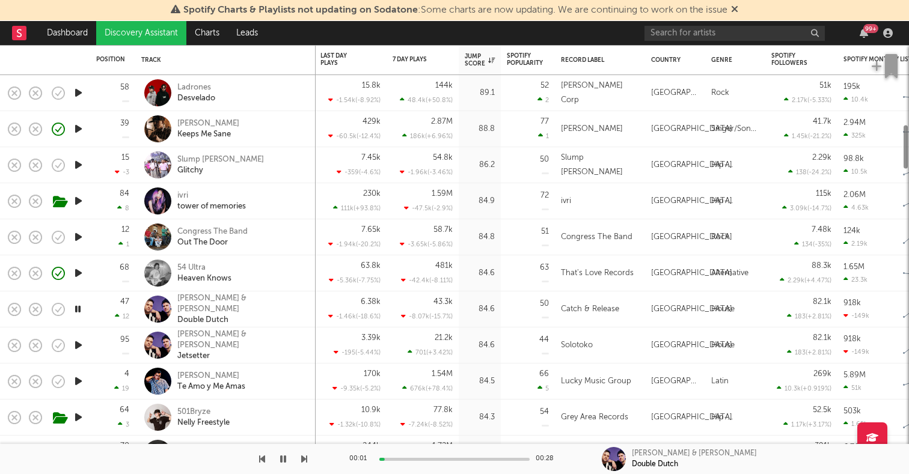
click at [78, 385] on icon "button" at bounding box center [78, 381] width 13 height 15
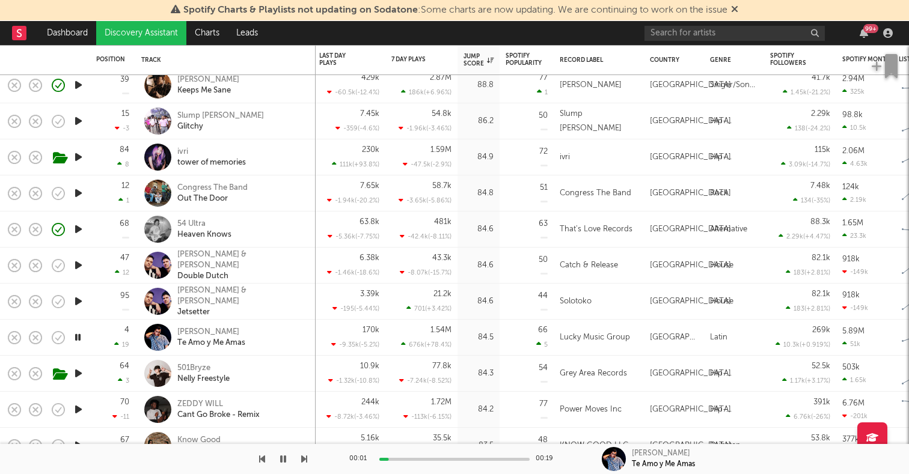
click at [80, 369] on icon "button" at bounding box center [78, 373] width 13 height 15
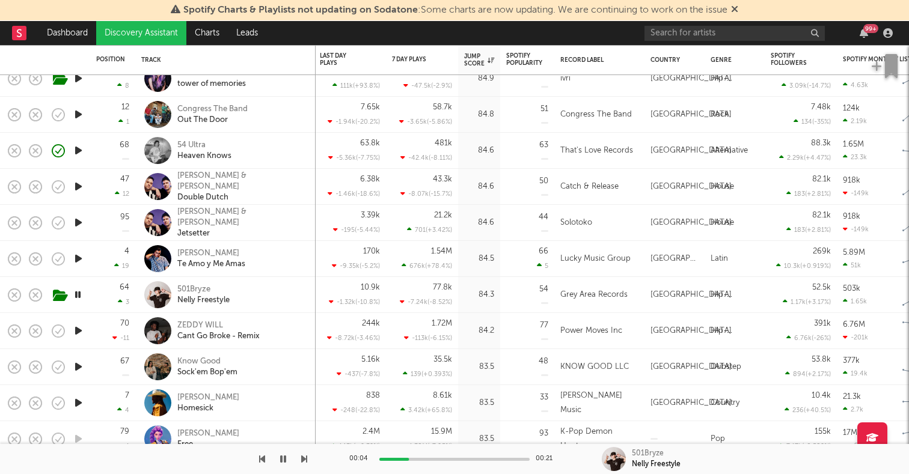
click at [79, 333] on icon "button" at bounding box center [78, 330] width 13 height 15
click at [81, 361] on icon "button" at bounding box center [78, 366] width 13 height 15
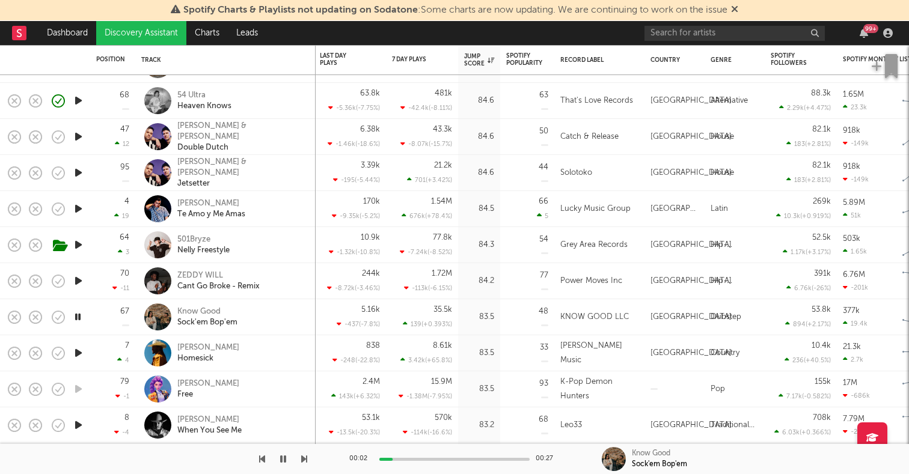
click at [80, 355] on icon "button" at bounding box center [78, 353] width 13 height 15
click at [184, 349] on div "Antwane Tyler" at bounding box center [208, 348] width 62 height 11
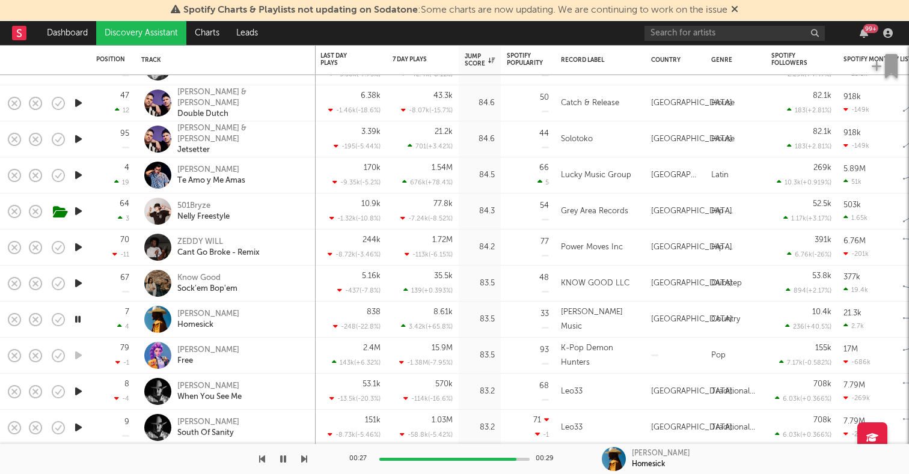
click at [81, 393] on icon "button" at bounding box center [78, 391] width 13 height 15
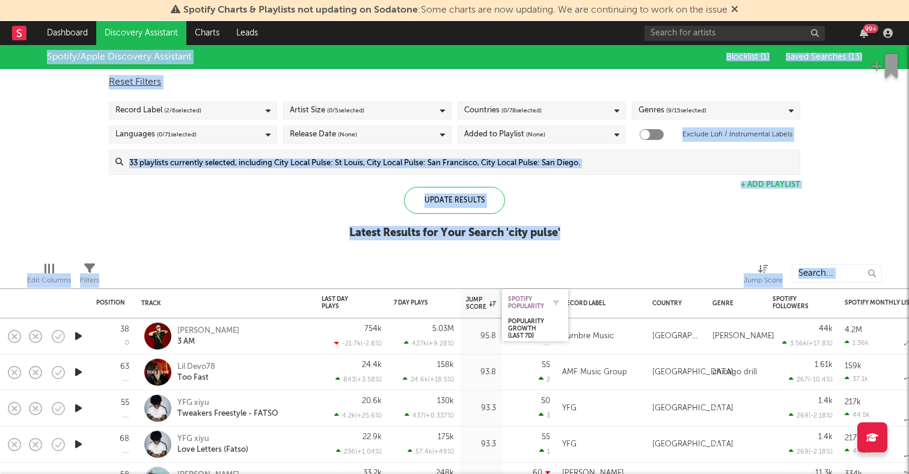
click at [532, 299] on div "Spotify Popularity" at bounding box center [526, 303] width 36 height 14
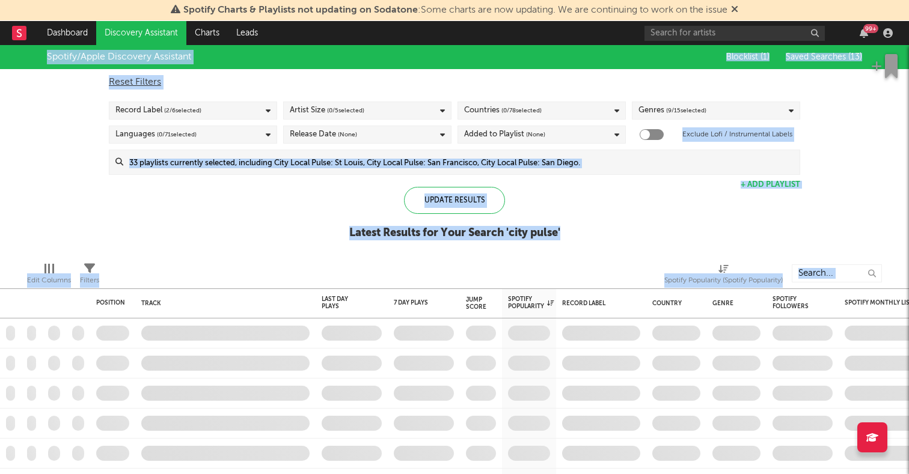
click at [598, 260] on div at bounding box center [523, 273] width 264 height 30
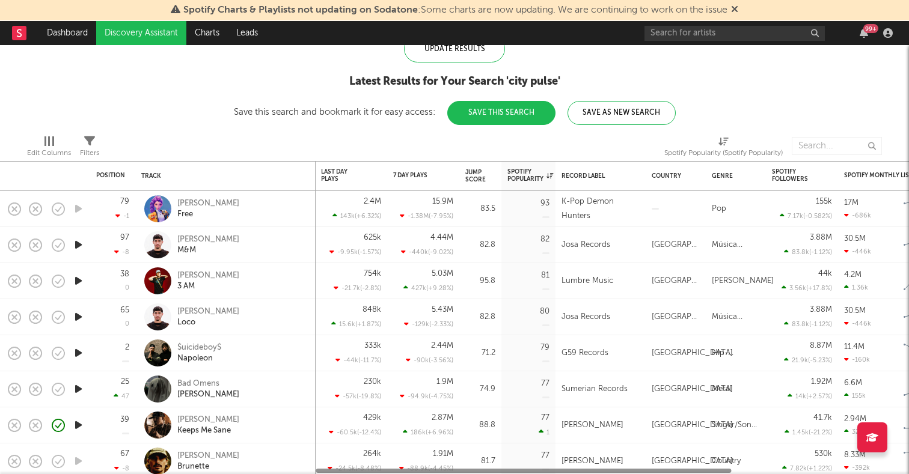
click at [84, 386] on icon "button" at bounding box center [78, 389] width 13 height 15
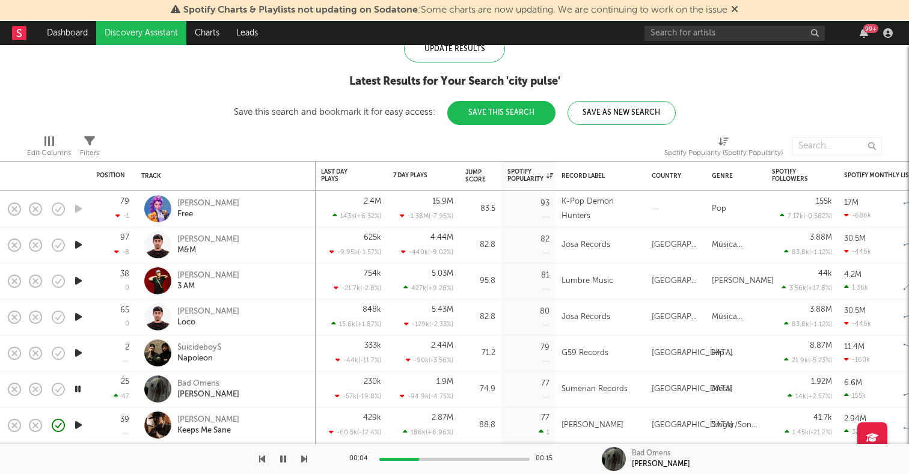
click at [76, 354] on icon "button" at bounding box center [78, 353] width 13 height 15
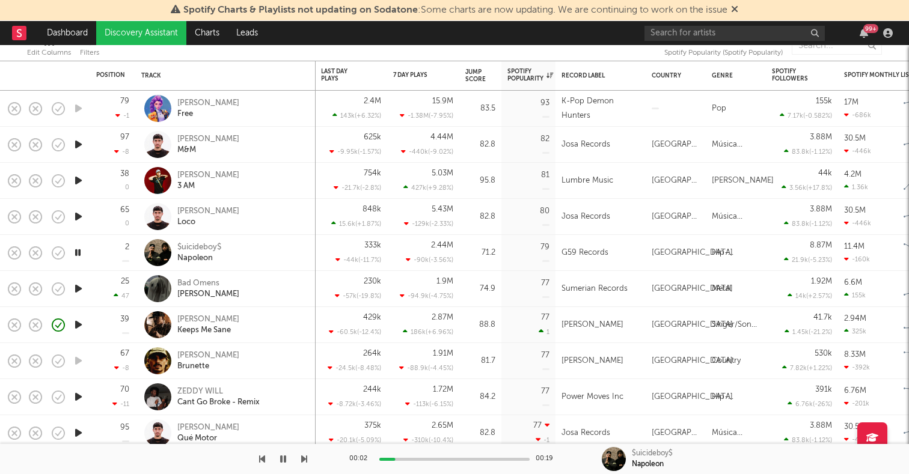
click at [79, 395] on icon "button" at bounding box center [78, 396] width 13 height 15
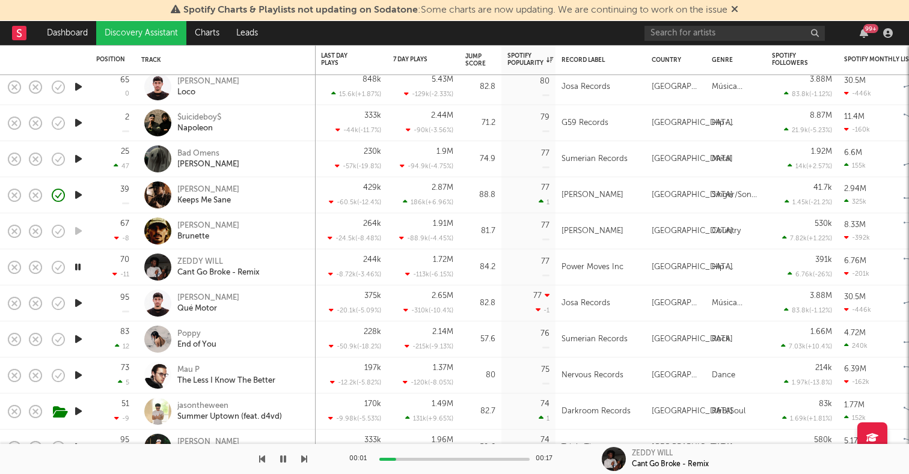
click at [78, 339] on icon "button" at bounding box center [78, 339] width 13 height 15
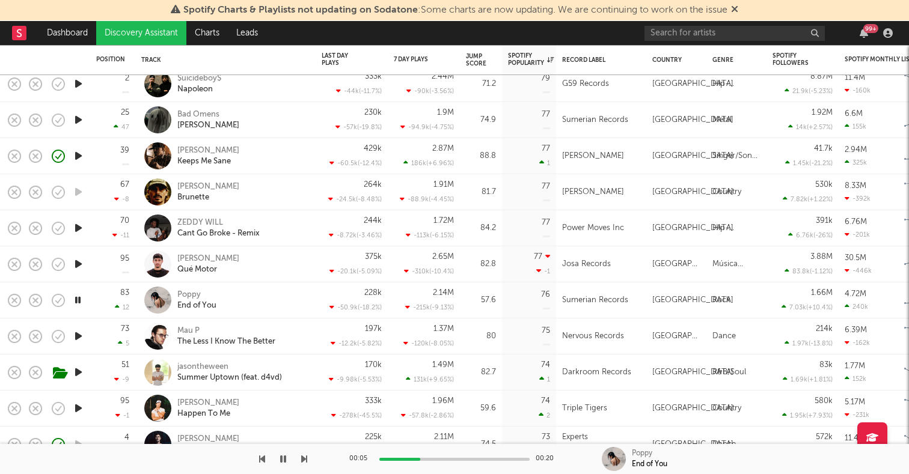
click at [76, 340] on icon "button" at bounding box center [78, 336] width 13 height 15
click at [475, 54] on div "Jump Score" at bounding box center [476, 60] width 20 height 14
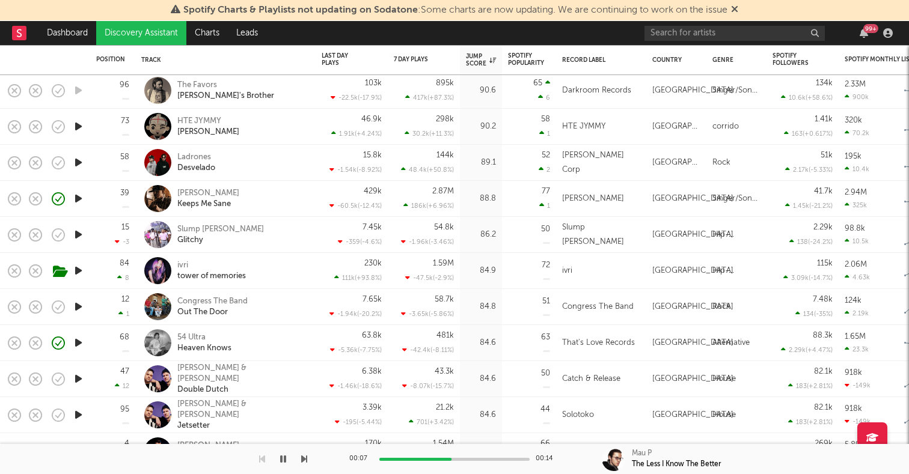
click at [74, 266] on icon "button" at bounding box center [78, 270] width 13 height 15
click at [71, 234] on div at bounding box center [78, 235] width 24 height 36
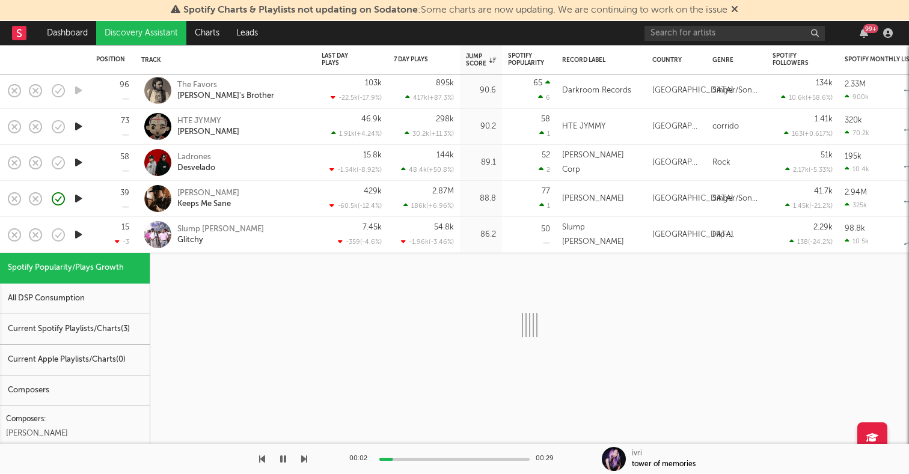
click at [76, 231] on icon "button" at bounding box center [78, 234] width 13 height 15
select select "1w"
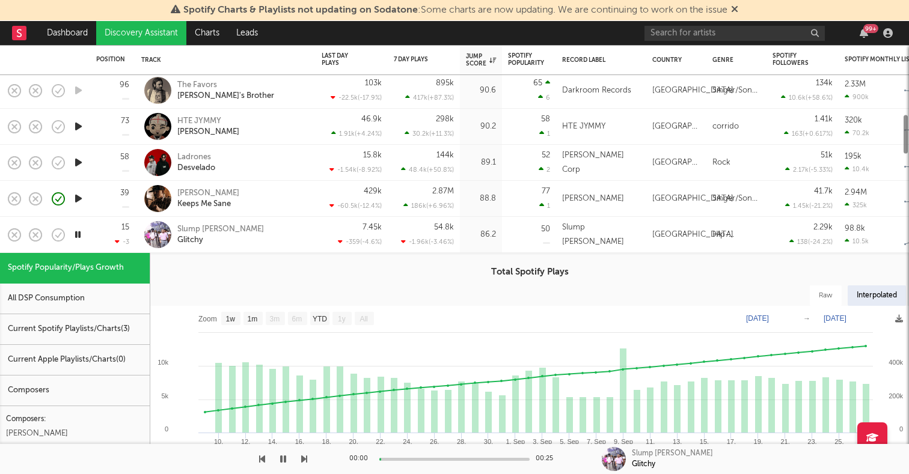
click at [260, 224] on div "Slump Dotty Glitchy" at bounding box center [241, 235] width 129 height 22
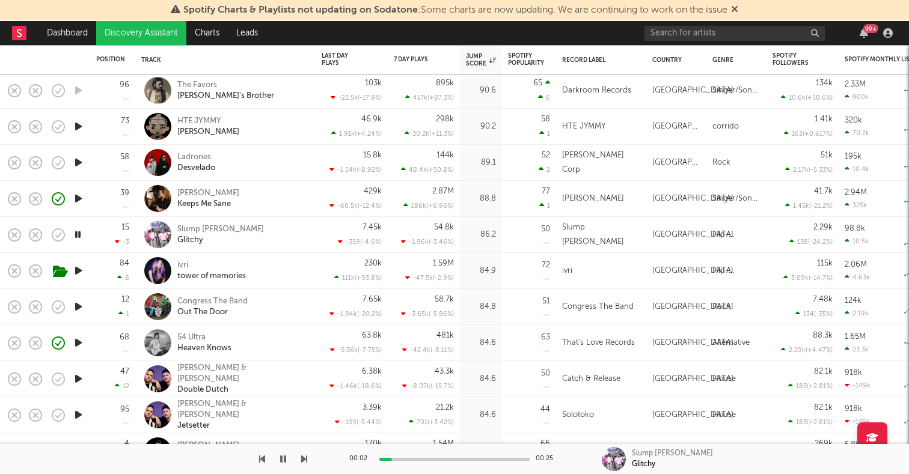
click at [74, 340] on icon "button" at bounding box center [78, 342] width 13 height 15
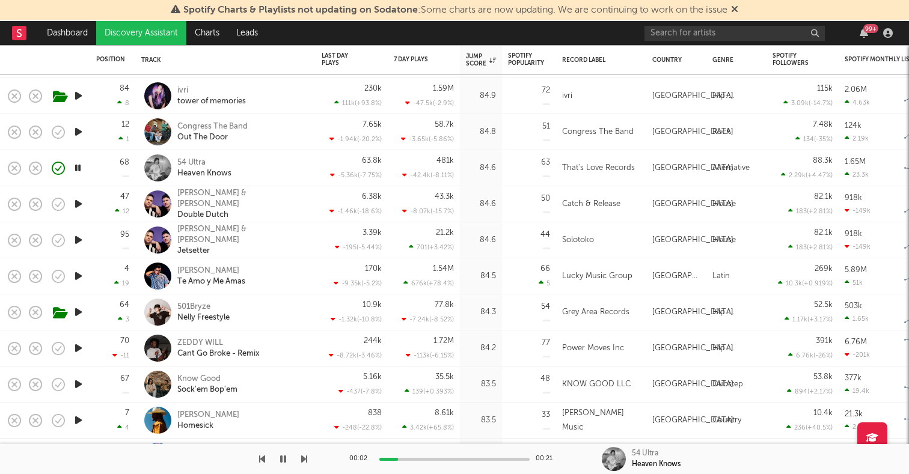
click at [78, 386] on icon "button" at bounding box center [78, 384] width 13 height 15
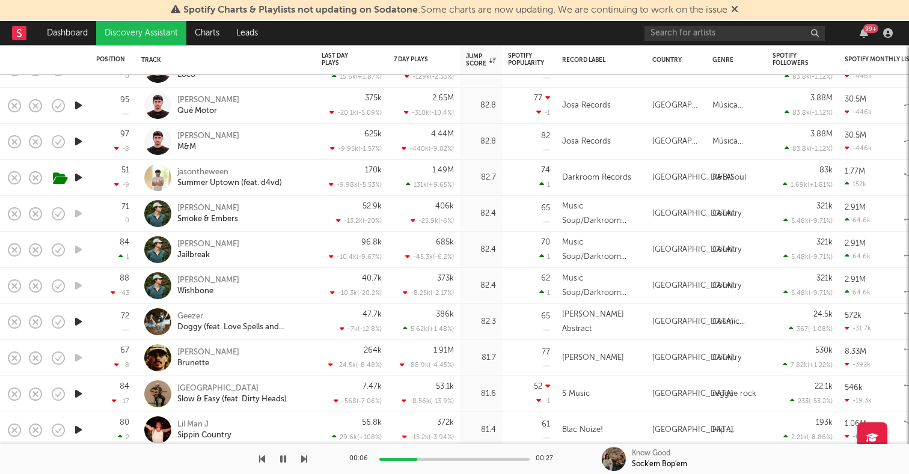
click at [79, 319] on icon "button" at bounding box center [78, 321] width 13 height 15
click at [77, 389] on icon "button" at bounding box center [78, 393] width 13 height 15
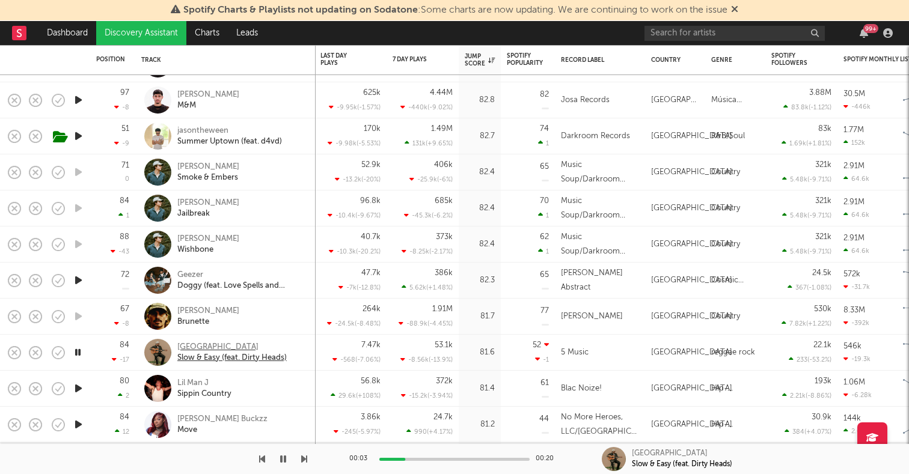
click at [186, 346] on div "[GEOGRAPHIC_DATA]" at bounding box center [231, 347] width 109 height 11
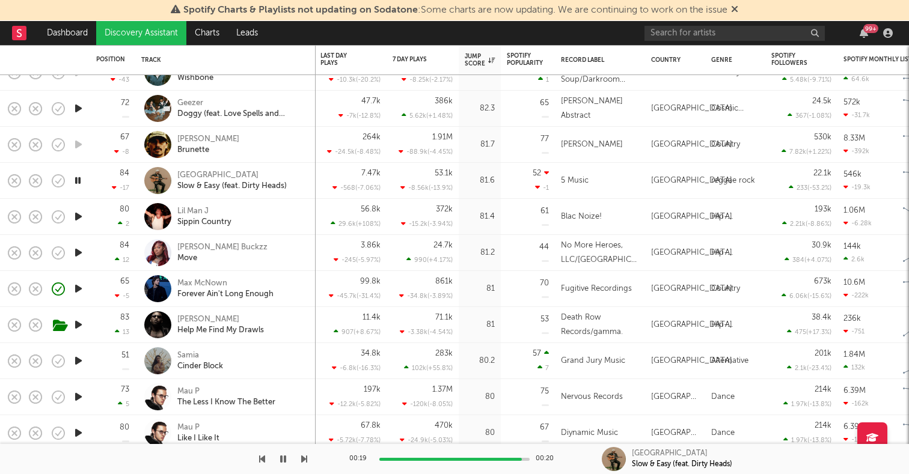
click at [75, 359] on icon "button" at bounding box center [78, 360] width 13 height 15
click at [85, 402] on div at bounding box center [78, 397] width 24 height 36
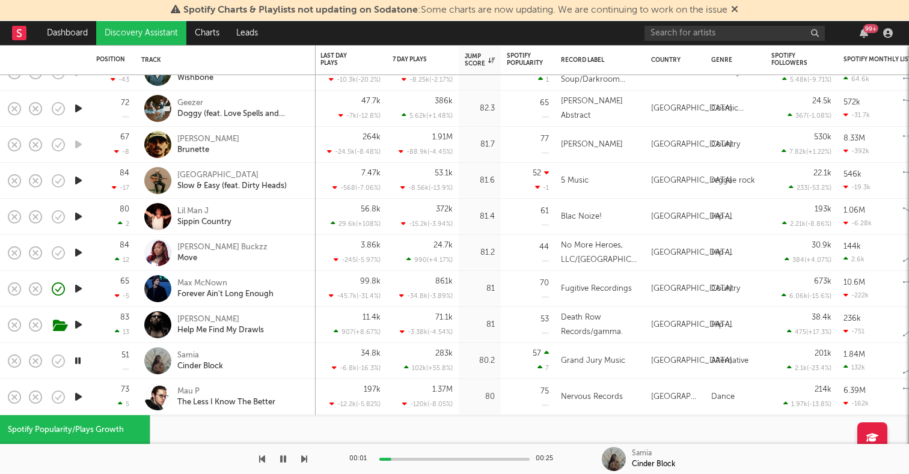
click at [79, 395] on icon "button" at bounding box center [78, 396] width 13 height 15
click at [97, 394] on div "73 5" at bounding box center [112, 396] width 33 height 35
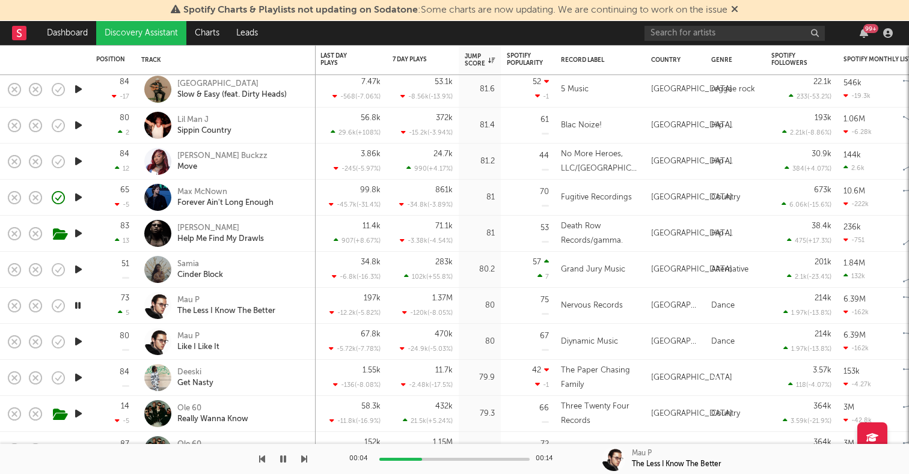
click at [76, 374] on icon "button" at bounding box center [78, 377] width 13 height 15
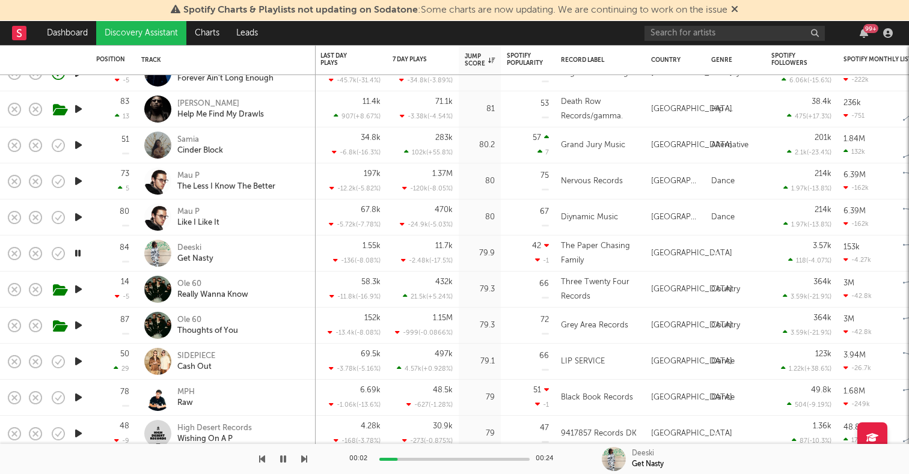
click at [78, 361] on icon "button" at bounding box center [78, 361] width 13 height 15
click at [77, 395] on icon "button" at bounding box center [78, 397] width 13 height 15
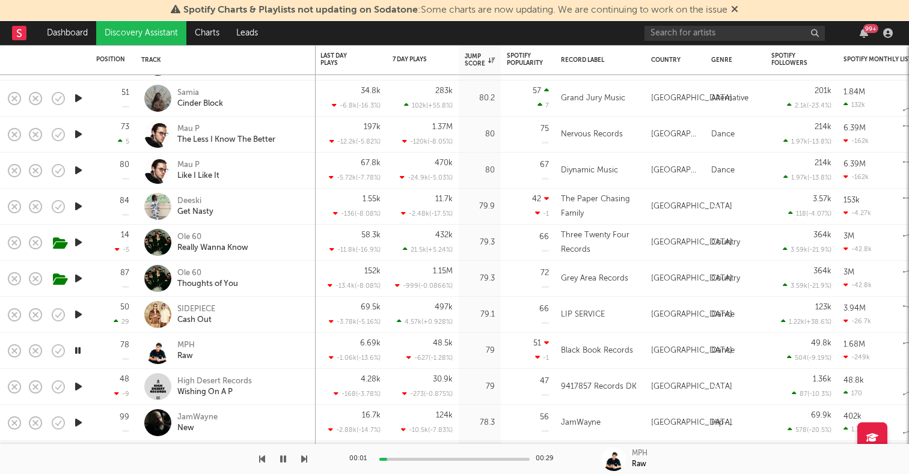
click at [77, 385] on icon "button" at bounding box center [78, 386] width 13 height 15
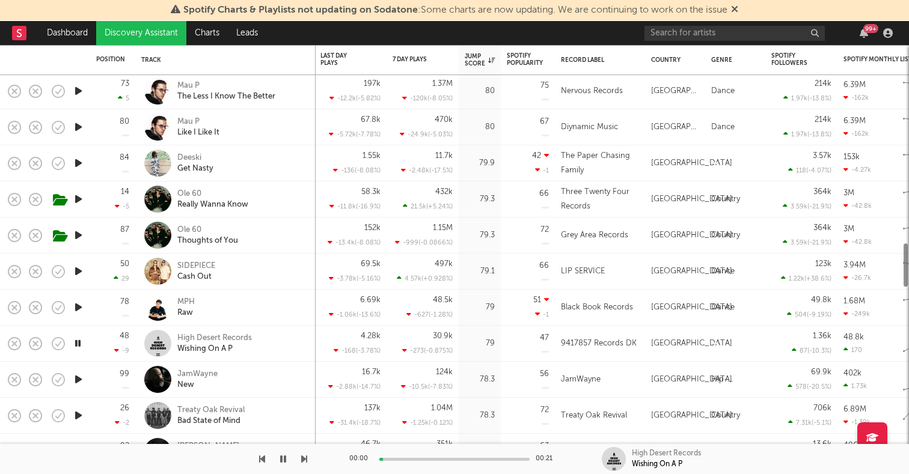
click at [77, 385] on icon "button" at bounding box center [78, 379] width 13 height 15
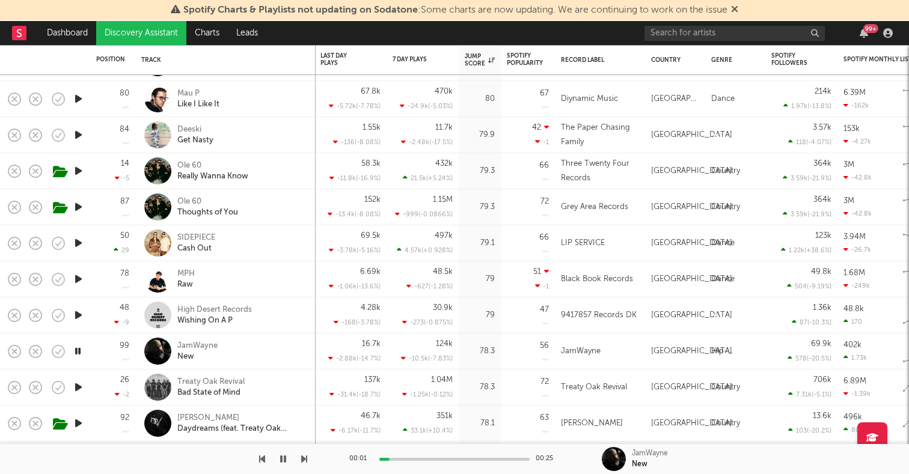
click at [77, 389] on icon "button" at bounding box center [78, 387] width 13 height 15
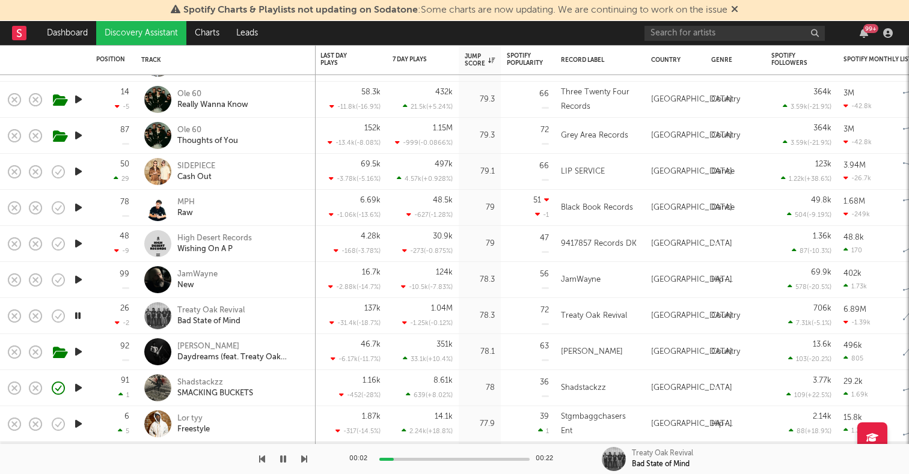
click at [80, 388] on icon "button" at bounding box center [78, 387] width 13 height 15
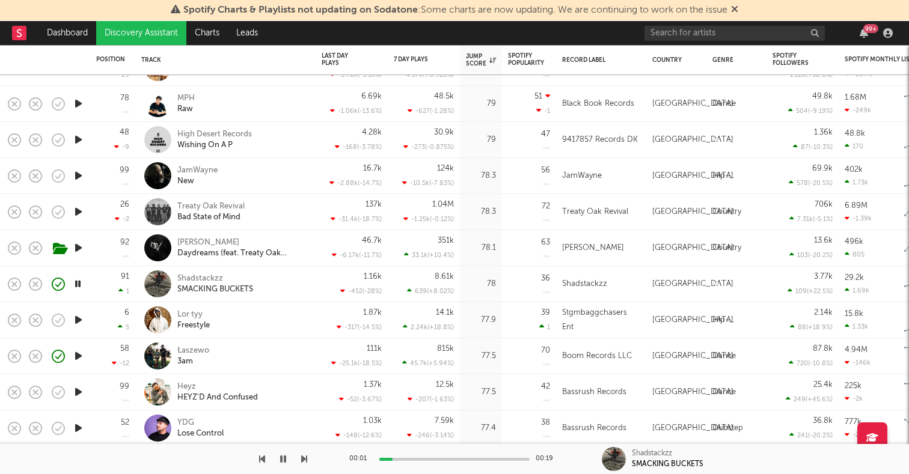
click at [79, 355] on icon "button" at bounding box center [78, 356] width 13 height 15
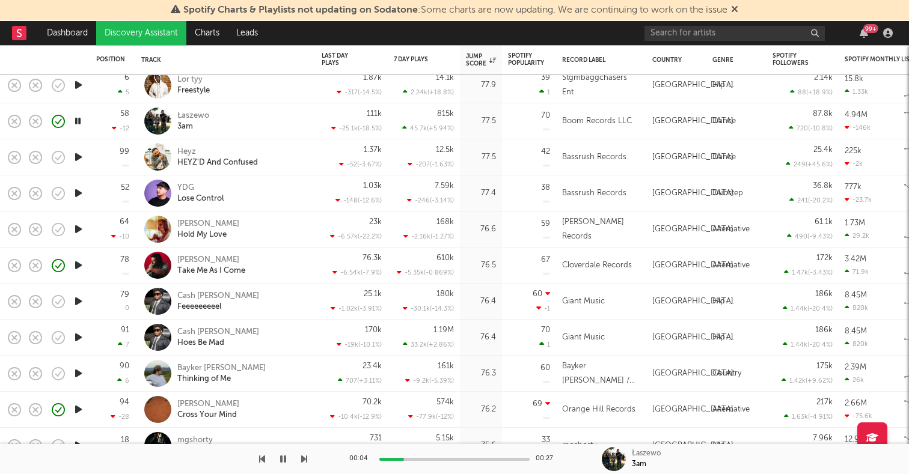
click at [81, 370] on icon "button" at bounding box center [78, 373] width 13 height 15
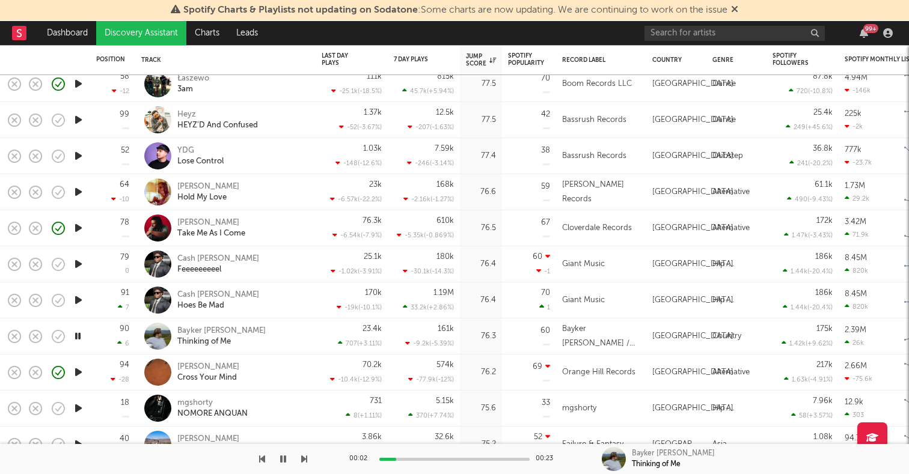
click at [79, 371] on icon "button" at bounding box center [78, 372] width 13 height 15
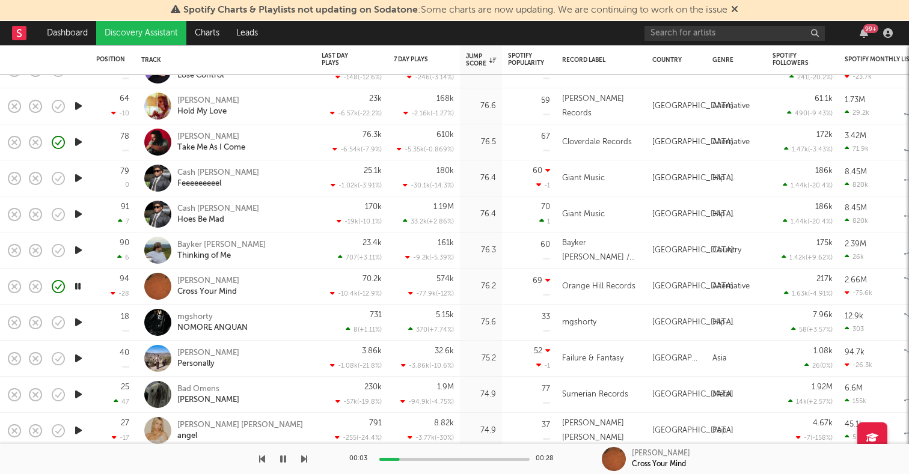
click at [79, 359] on icon "button" at bounding box center [78, 358] width 13 height 15
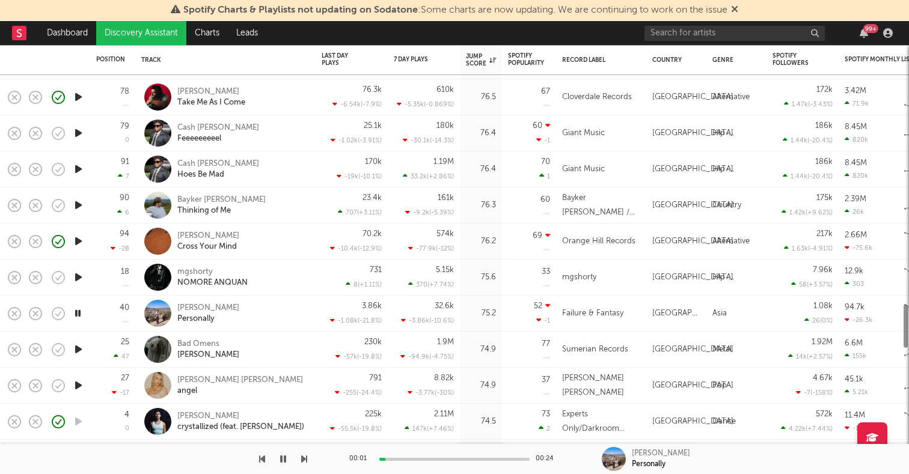
click at [82, 349] on icon "button" at bounding box center [78, 349] width 13 height 15
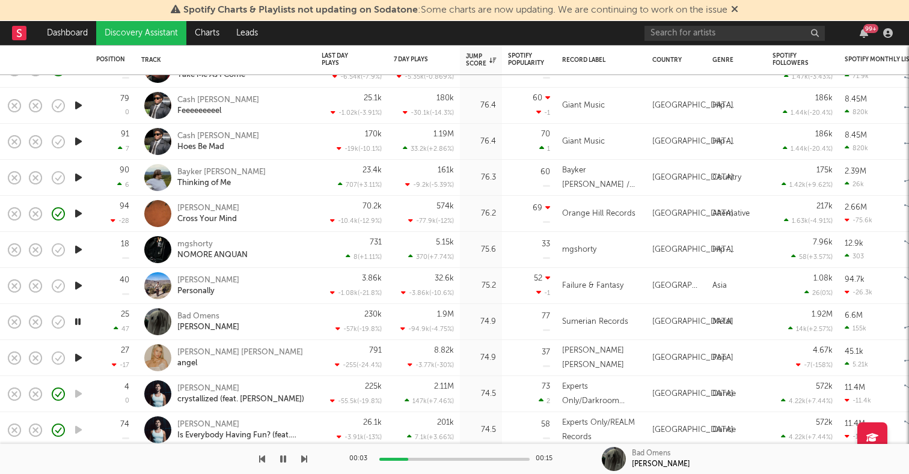
click at [81, 356] on icon "button" at bounding box center [78, 357] width 13 height 15
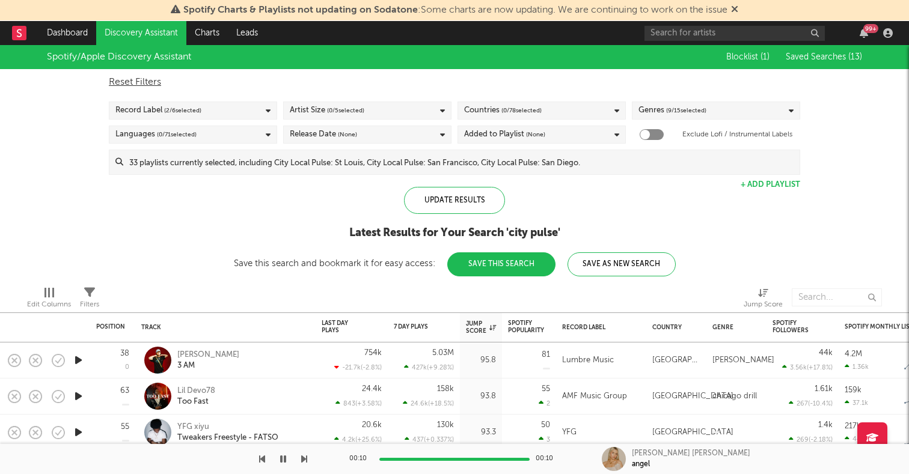
click at [166, 44] on link "Discovery Assistant" at bounding box center [141, 33] width 90 height 24
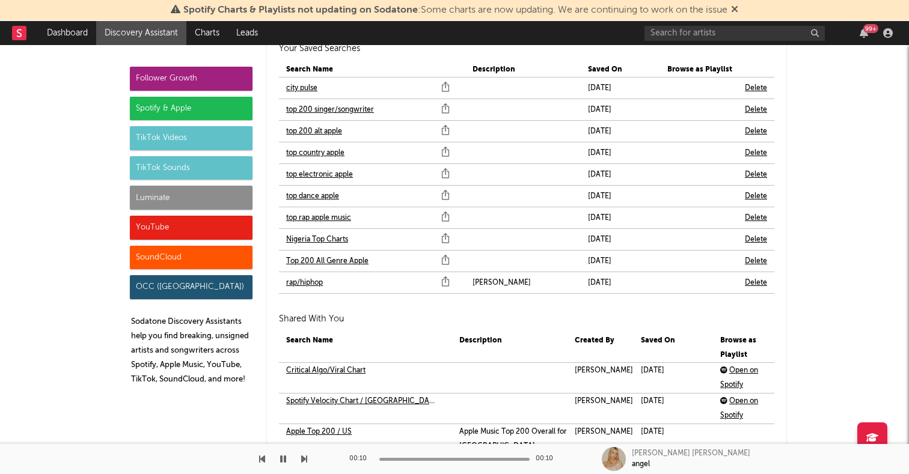
scroll to position [2700, 0]
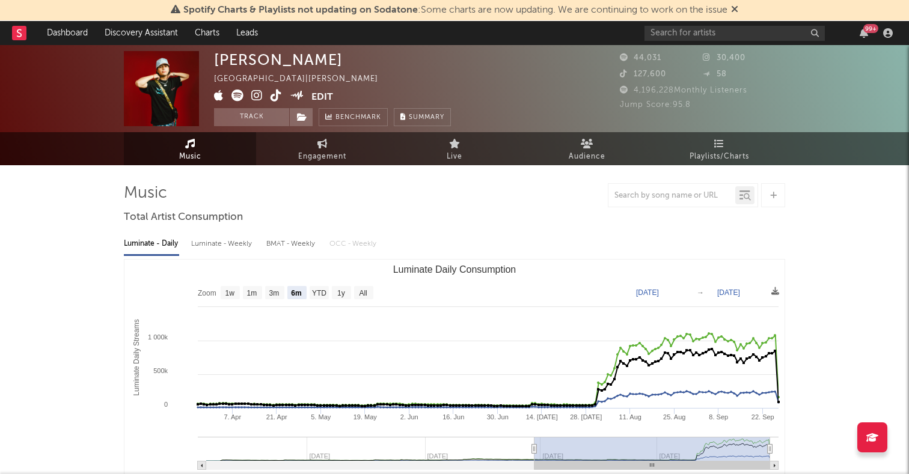
click at [367, 287] on rect "Luminate Daily Consumption" at bounding box center [363, 292] width 19 height 13
select select "All"
type input "2024-07-14"
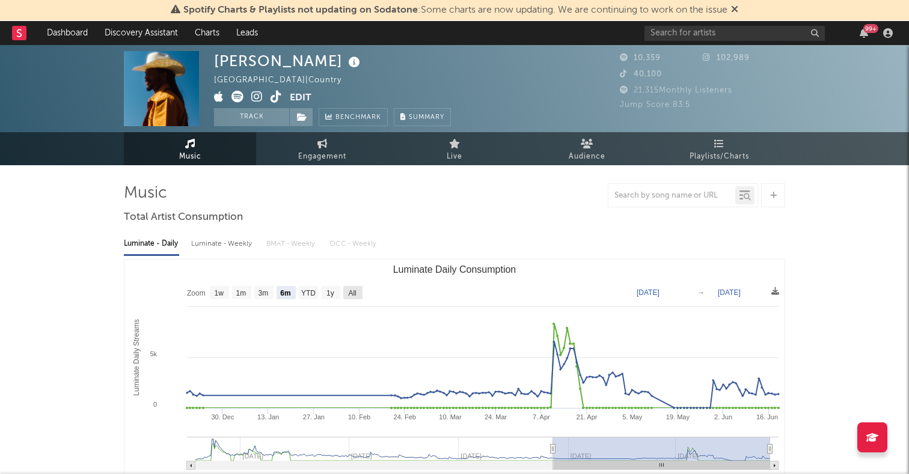
click at [358, 294] on rect "Luminate Daily Consumption" at bounding box center [352, 292] width 19 height 13
select select "All"
type input "2024-02-23"
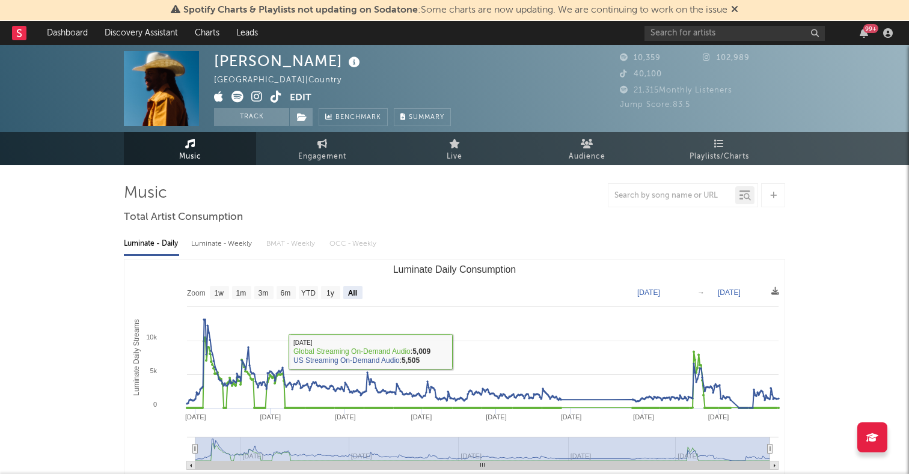
click at [317, 150] on span "Engagement" at bounding box center [322, 157] width 48 height 14
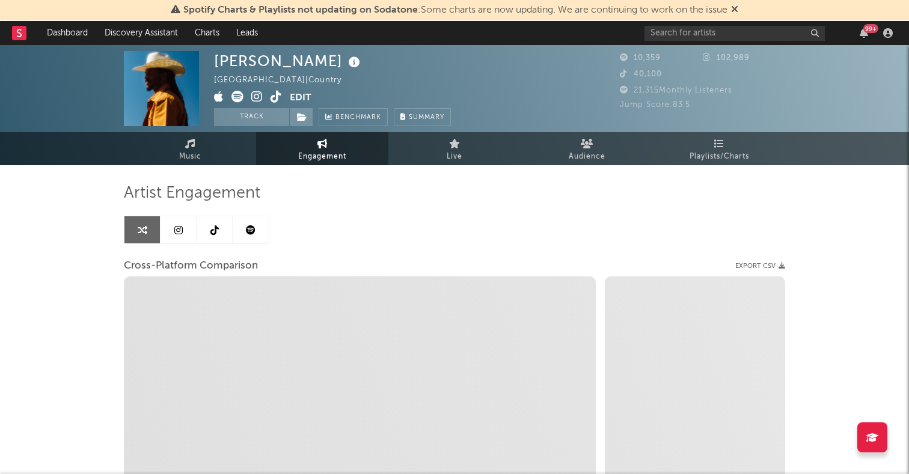
select select "1w"
click at [206, 234] on link at bounding box center [215, 229] width 36 height 27
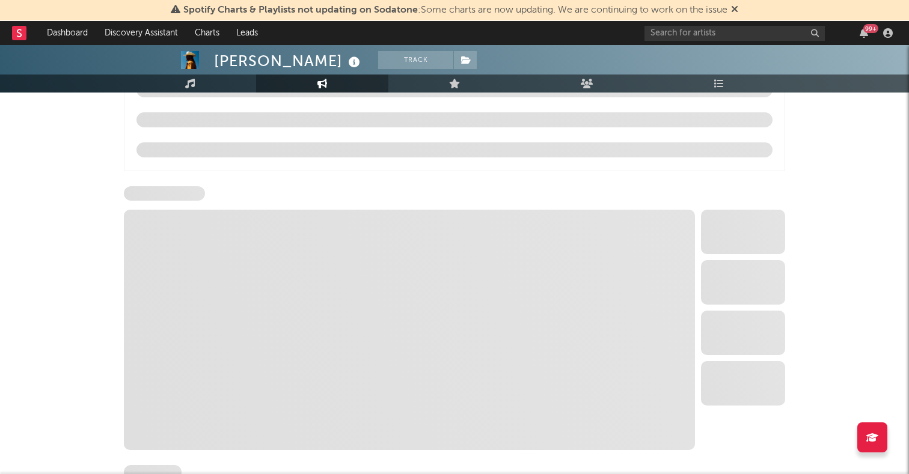
select select "6m"
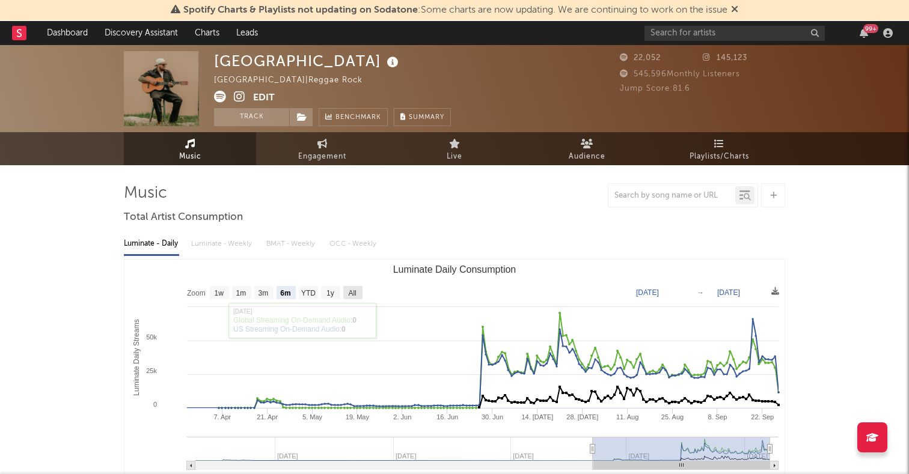
click at [355, 289] on text "All" at bounding box center [352, 293] width 8 height 8
select select "All"
type input "[DATE]"
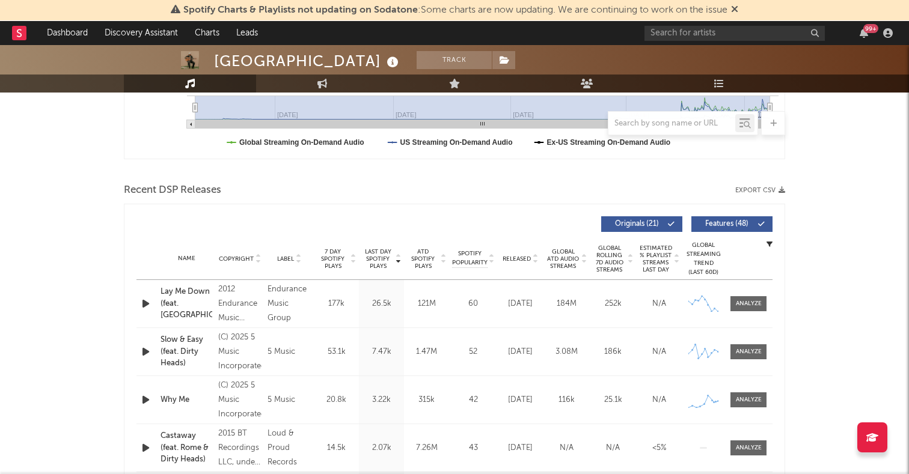
scroll to position [358, 0]
